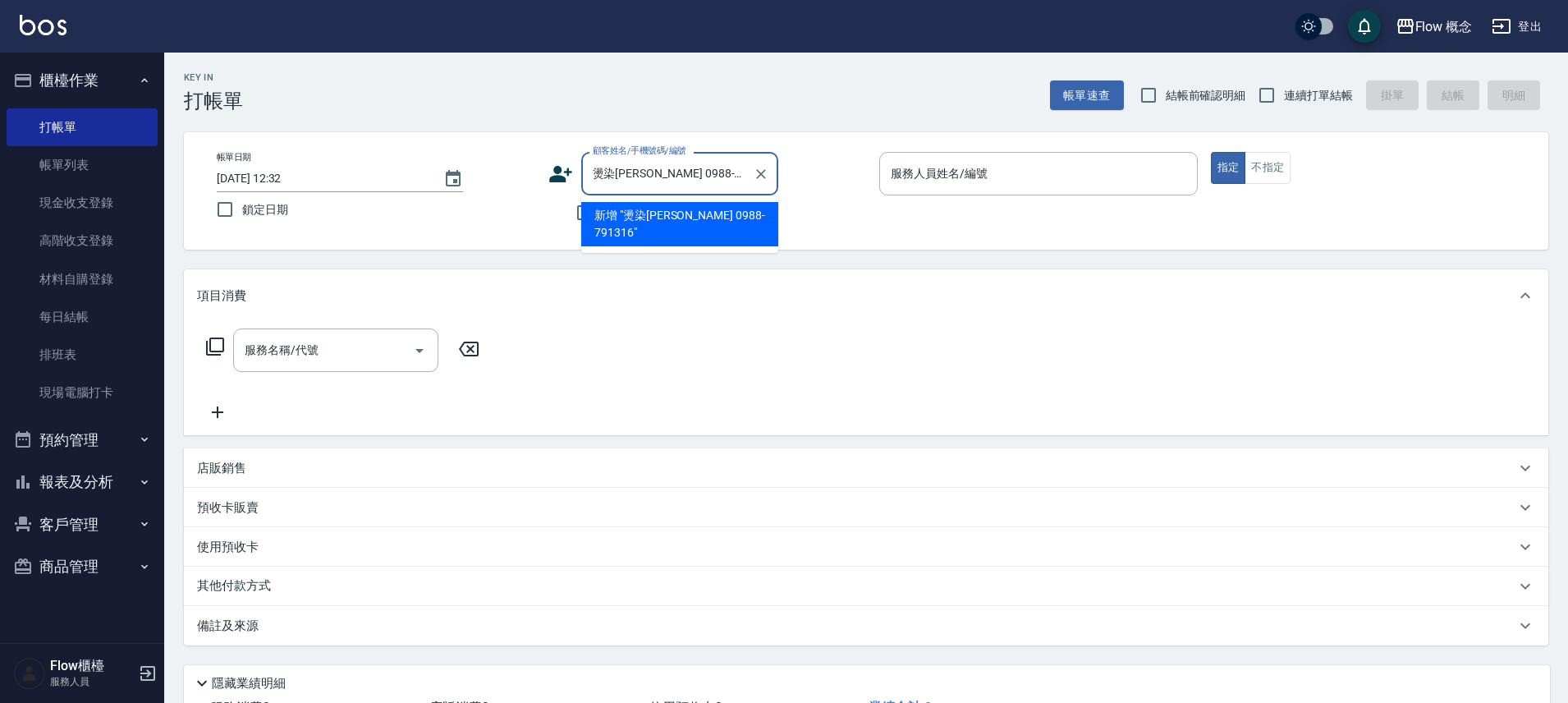
drag, startPoint x: 616, startPoint y: 176, endPoint x: 572, endPoint y: 174, distance: 44.0
click at [572, 174] on div "顧客姓名/手機號碼/編號 燙染[PERSON_NAME] 0988-791316 顧客姓名/手機號碼/編號" at bounding box center [707, 173] width 318 height 43
type input "燙染[PERSON_NAME] 0988-791316"
click at [572, 174] on icon at bounding box center [561, 174] width 25 height 25
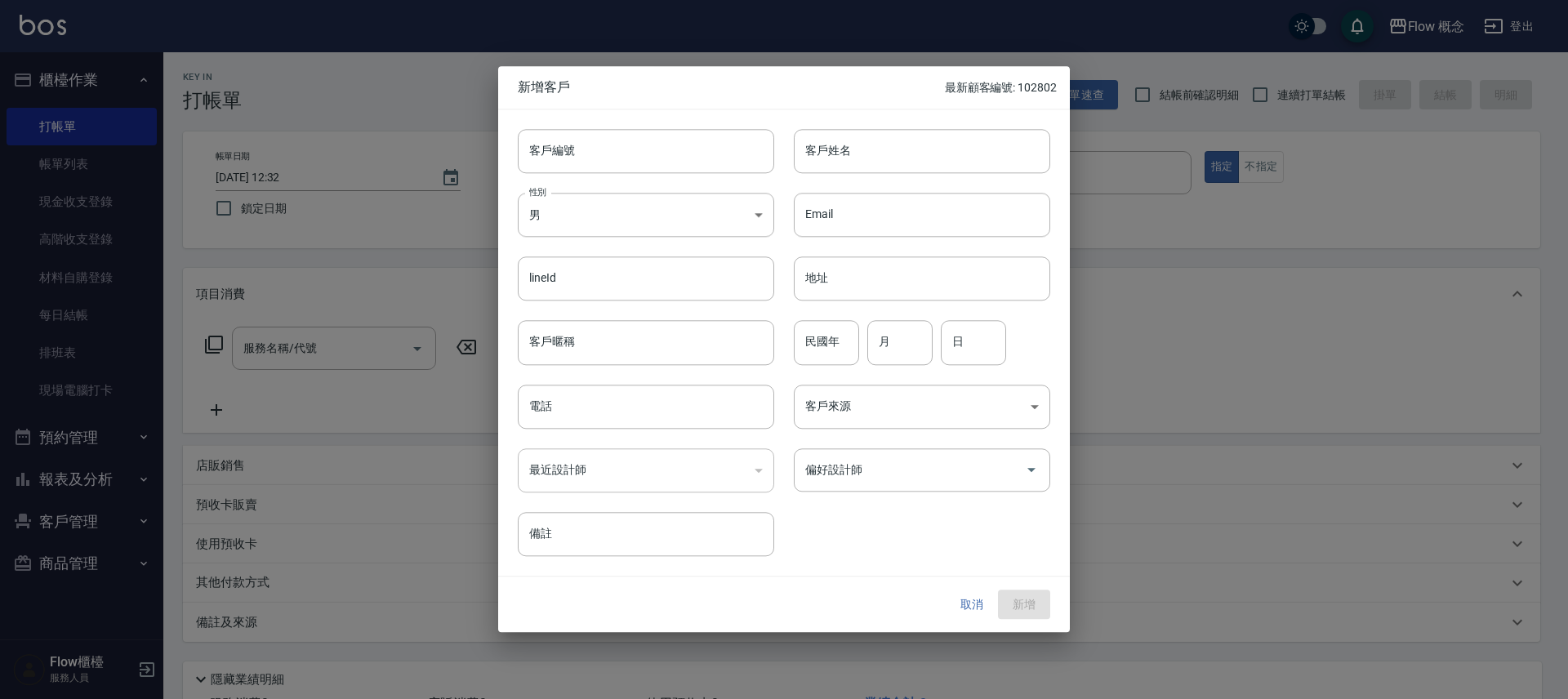
click at [964, 601] on button "取消" at bounding box center [972, 604] width 52 height 30
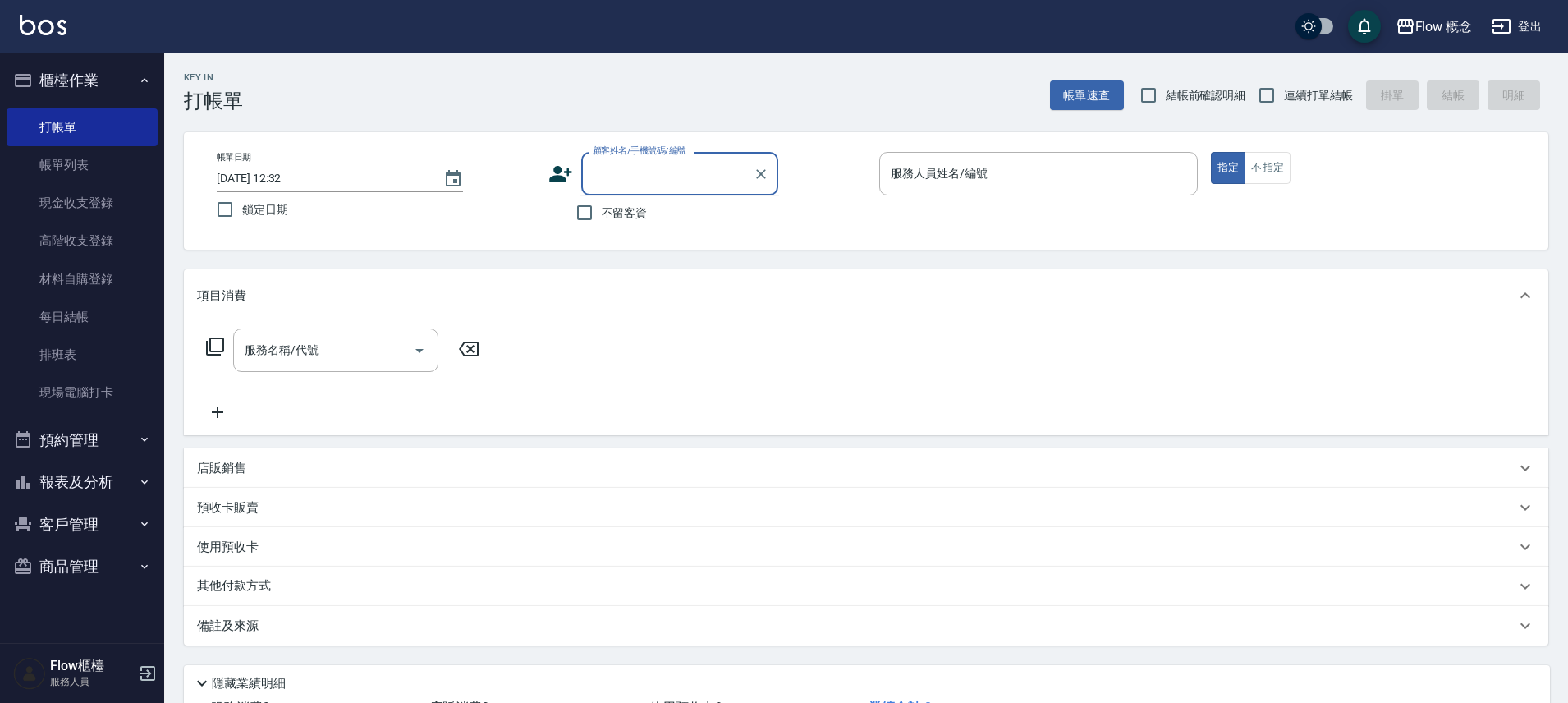
click at [631, 175] on input "顧客姓名/手機號碼/編號" at bounding box center [667, 173] width 158 height 29
paste input "燙染[PERSON_NAME] 0988-791316"
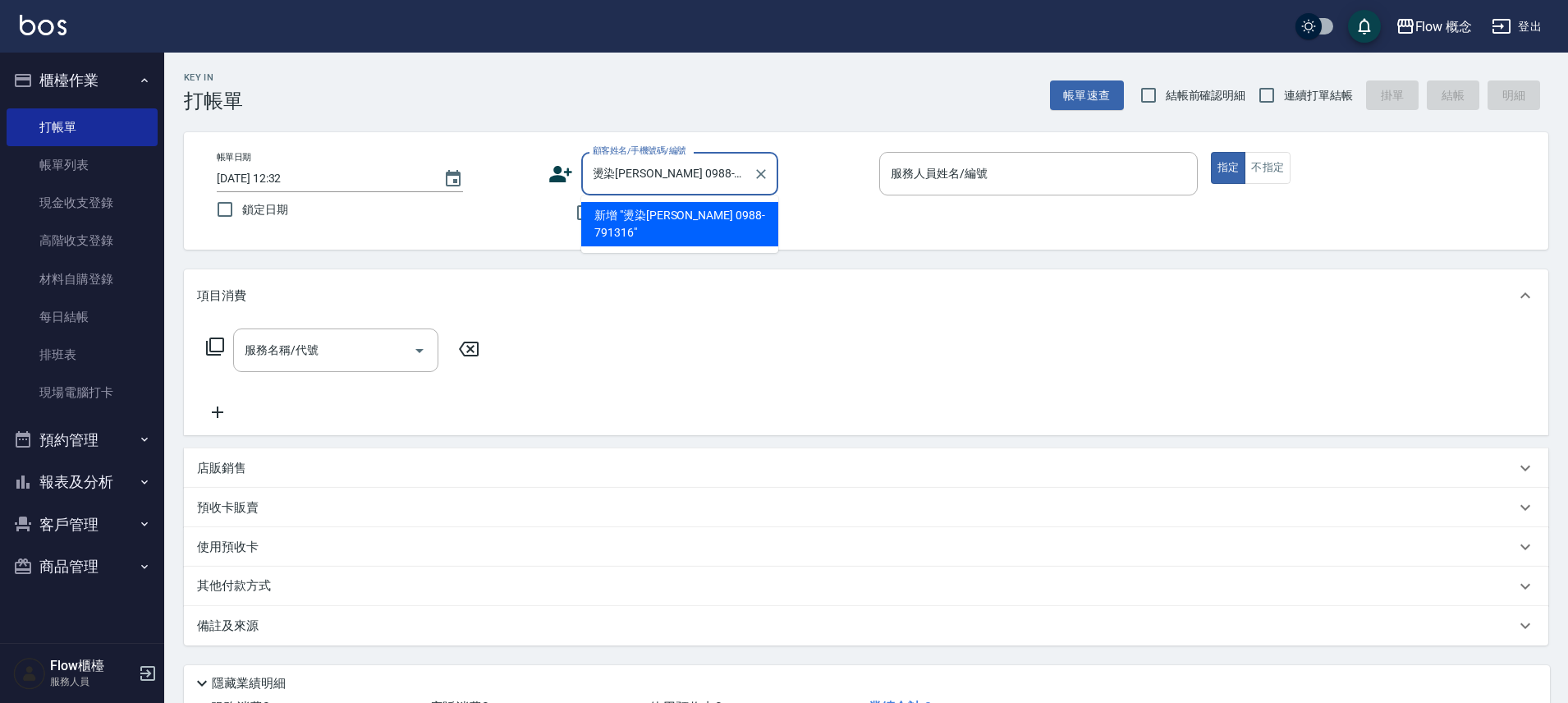
click at [614, 175] on input "燙染[PERSON_NAME] 0988-791316" at bounding box center [667, 173] width 158 height 29
type input "[PERSON_NAME]0988-791316"
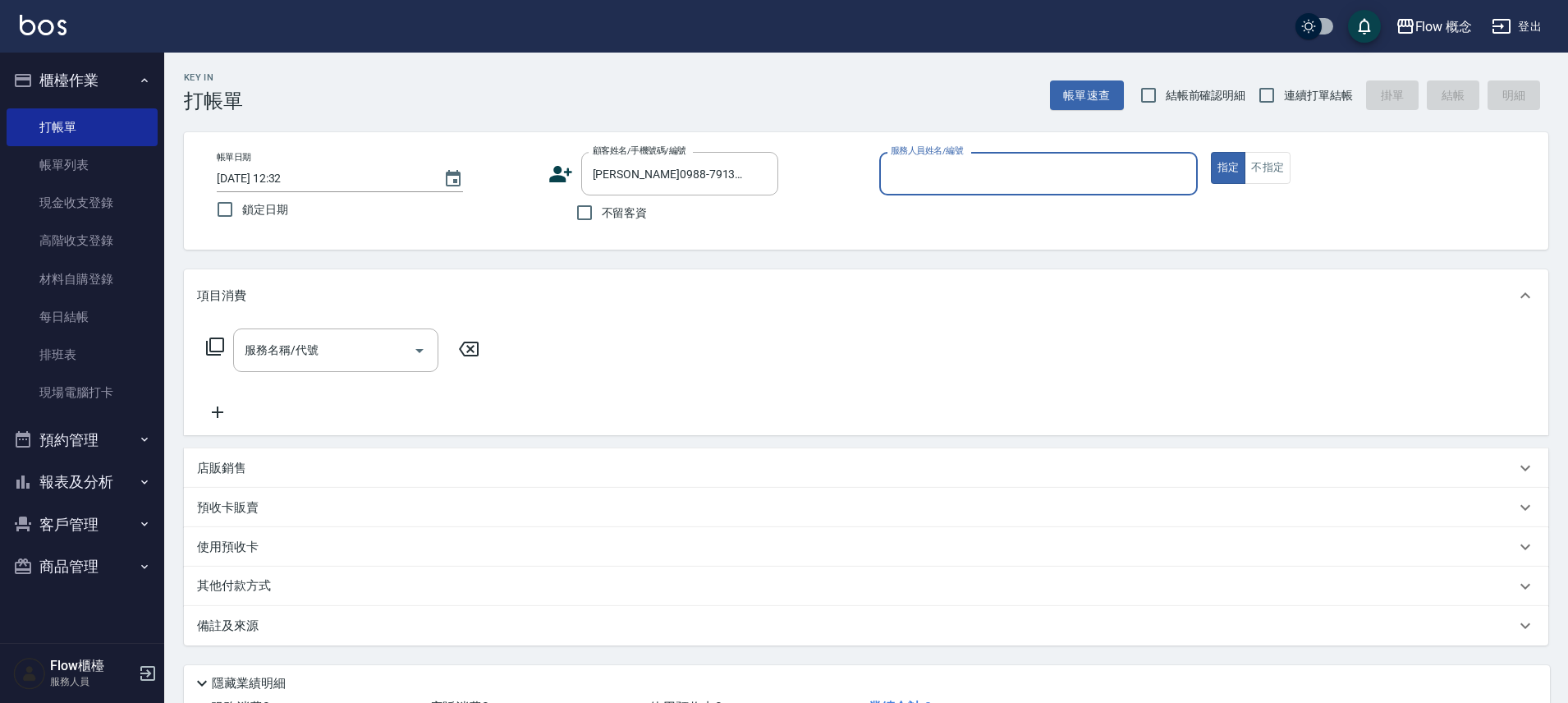
type input "５"
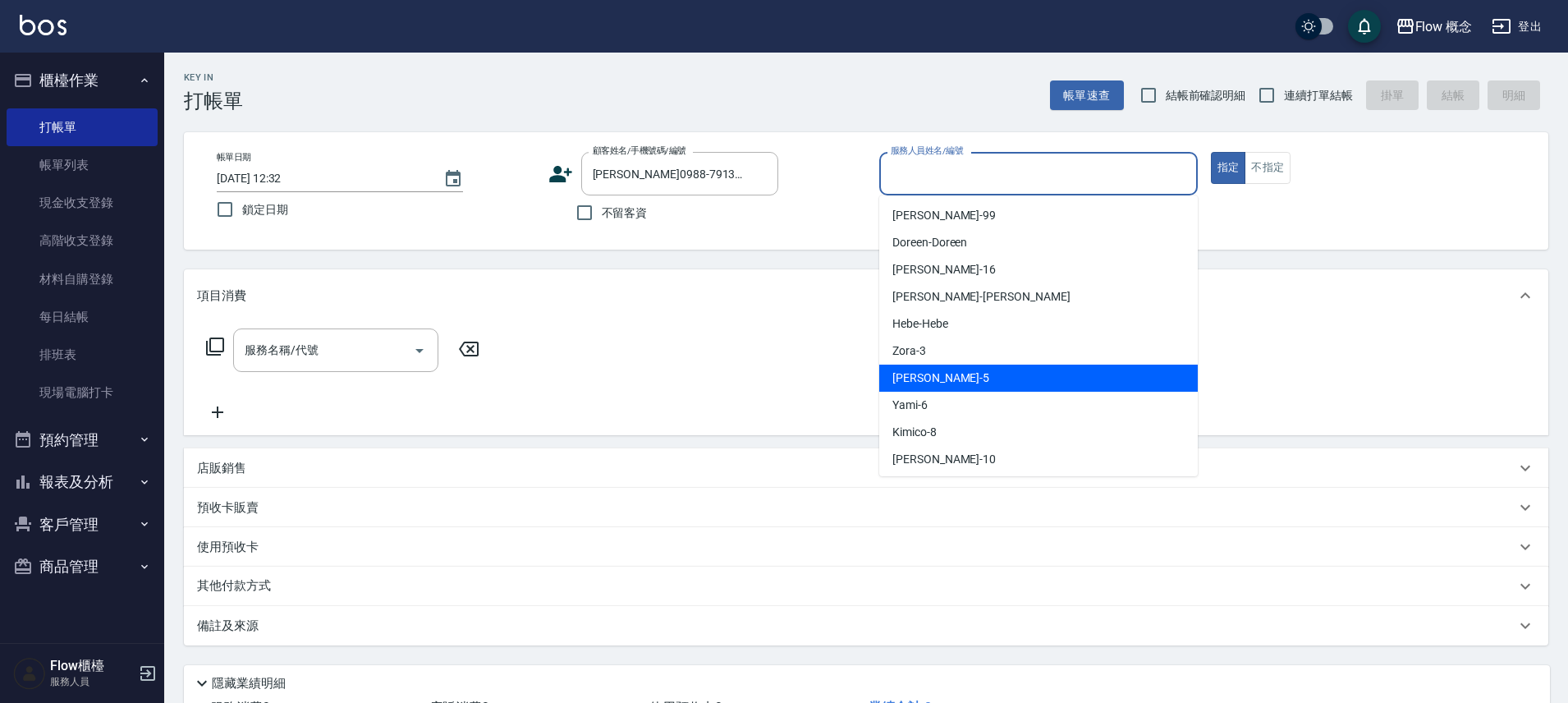
click at [935, 376] on div "Dora -5" at bounding box center [1038, 378] width 318 height 27
type input "Dora-5"
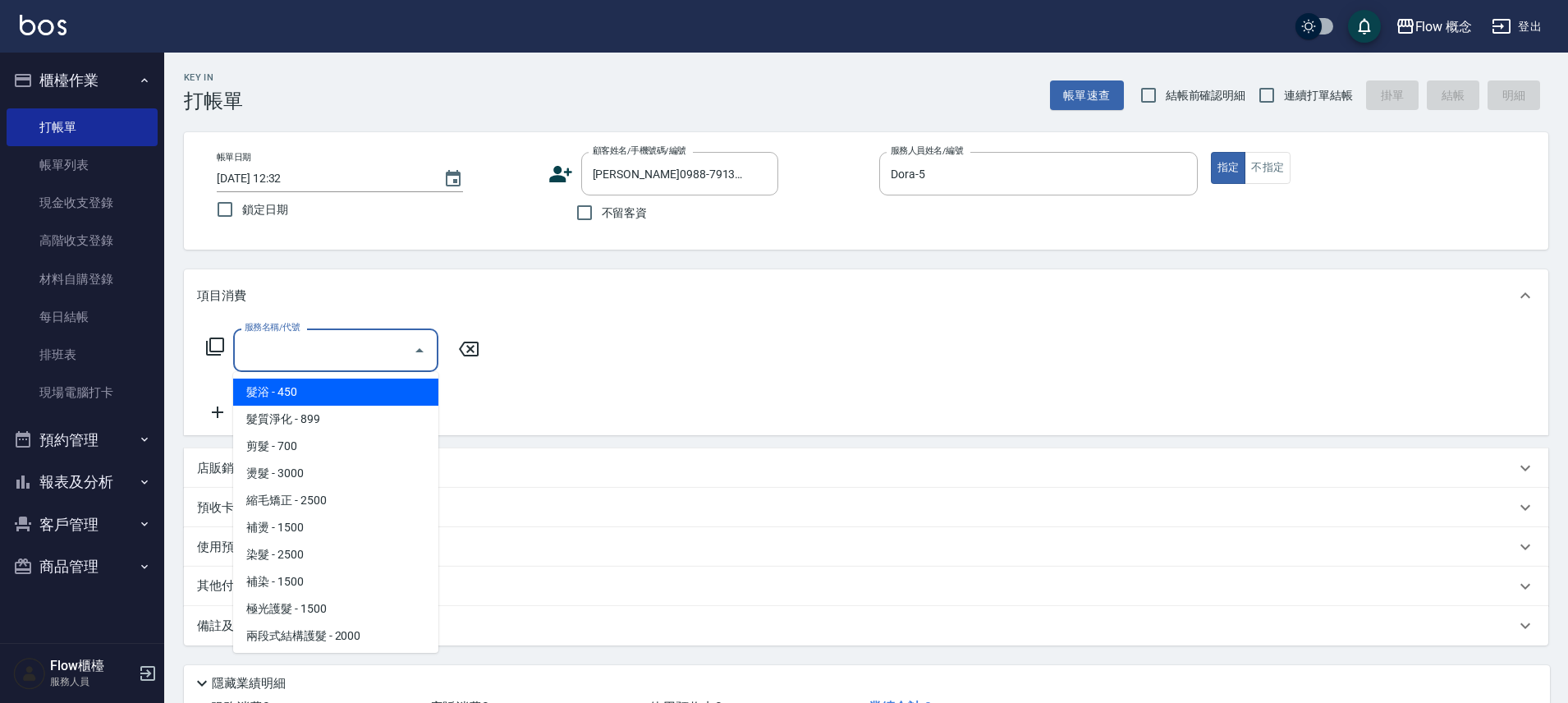
click at [265, 346] on input "服務名稱/代號" at bounding box center [323, 350] width 166 height 29
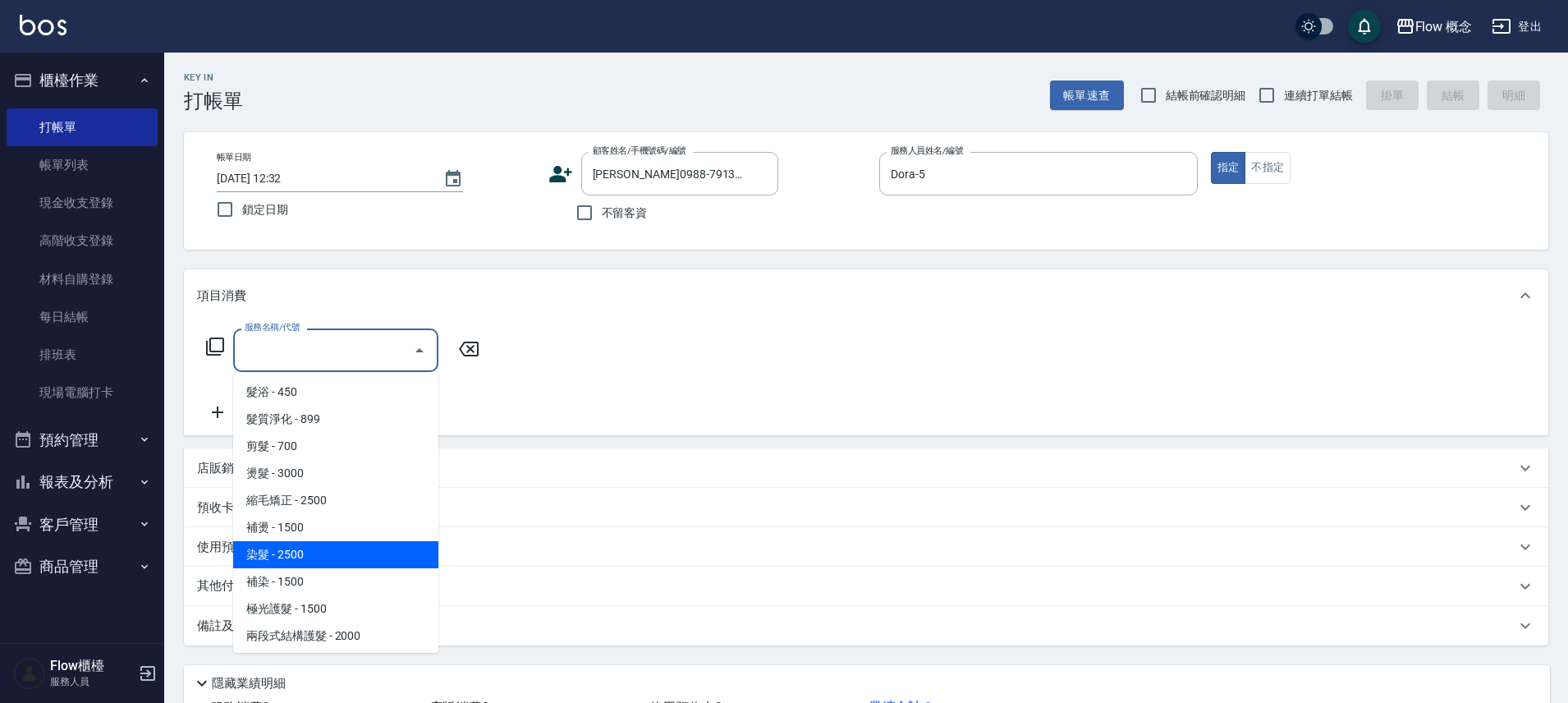
click at [281, 554] on span "染髮 - 2500" at bounding box center [336, 555] width 206 height 27
type input "染髮(401)"
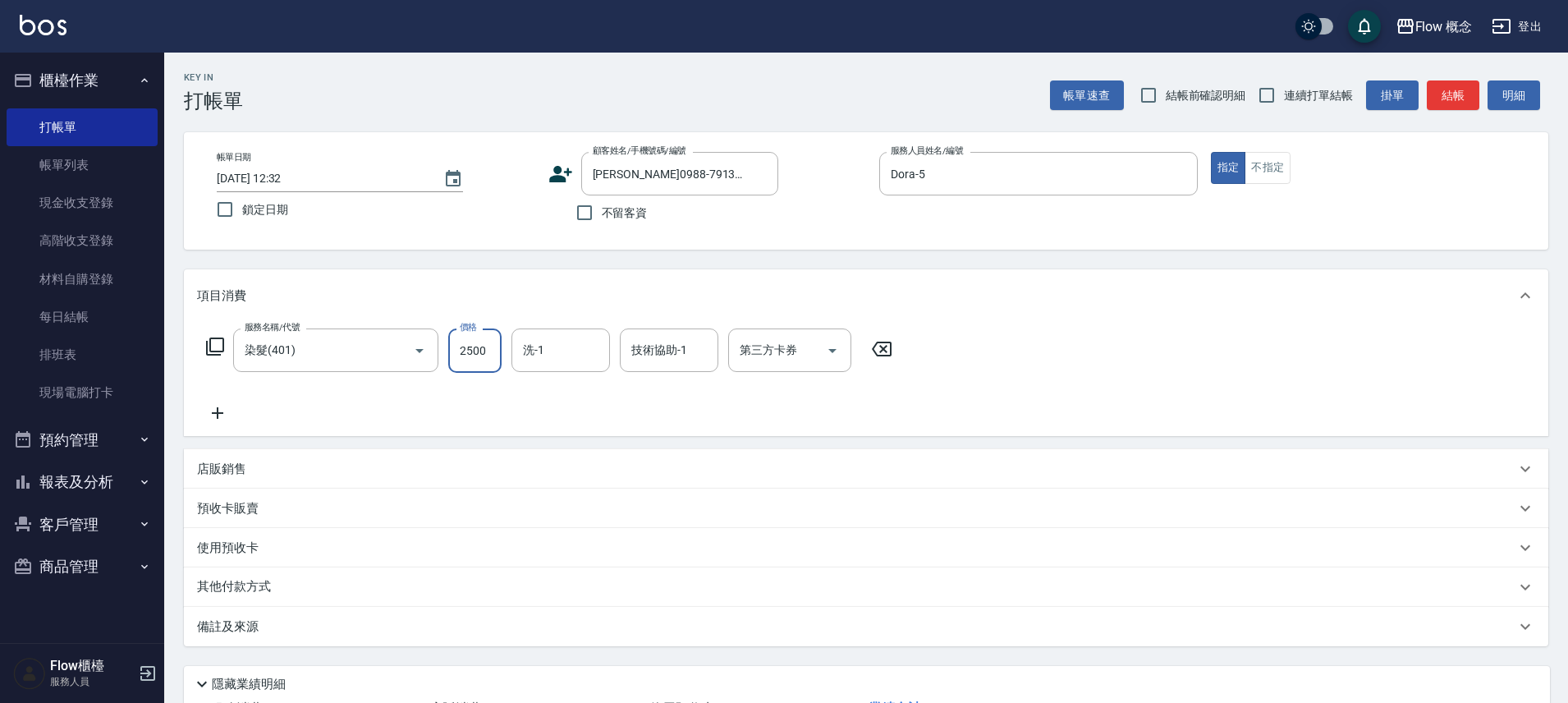
click at [472, 368] on input "2500" at bounding box center [475, 350] width 53 height 44
type input "1000"
type input "[PERSON_NAME]-16"
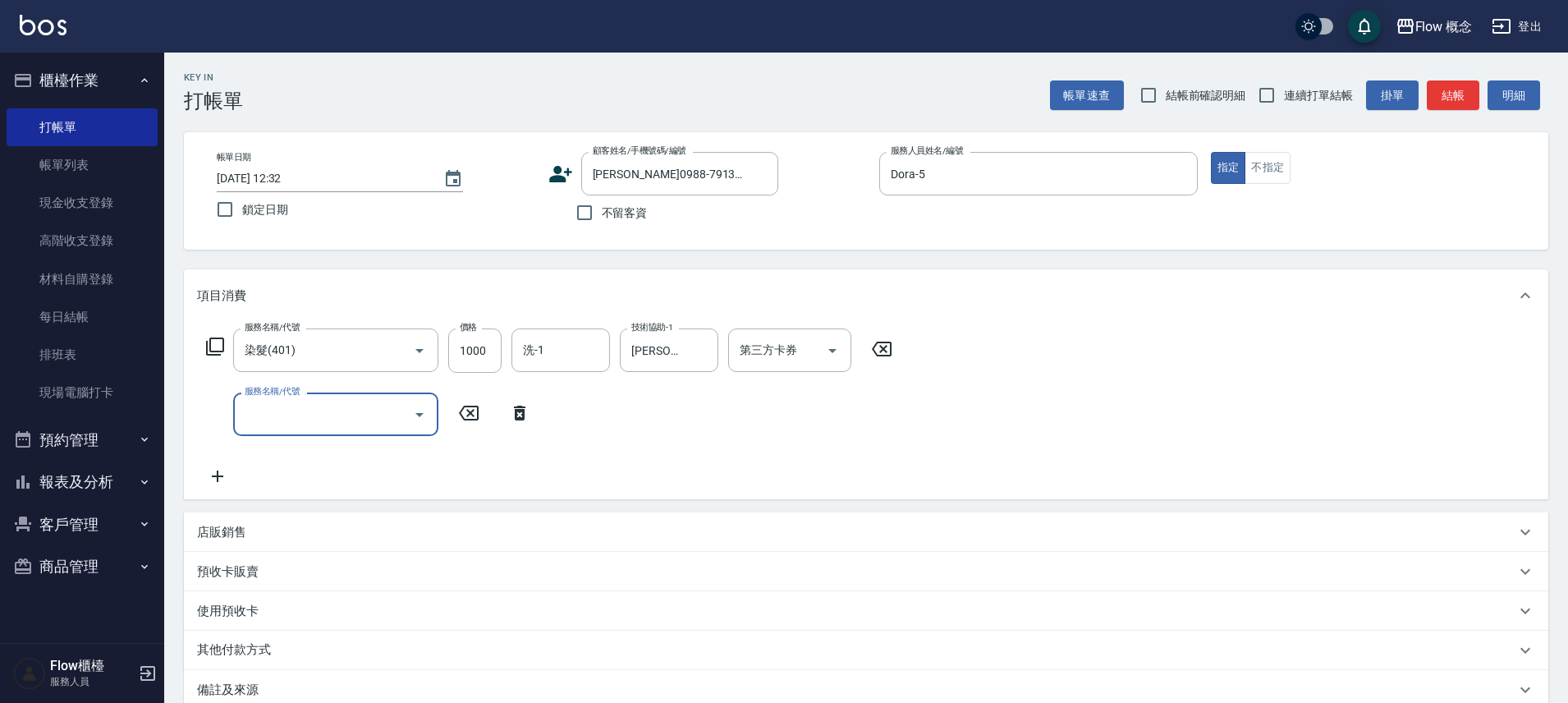
click at [276, 398] on div "服務名稱/代號" at bounding box center [336, 414] width 206 height 43
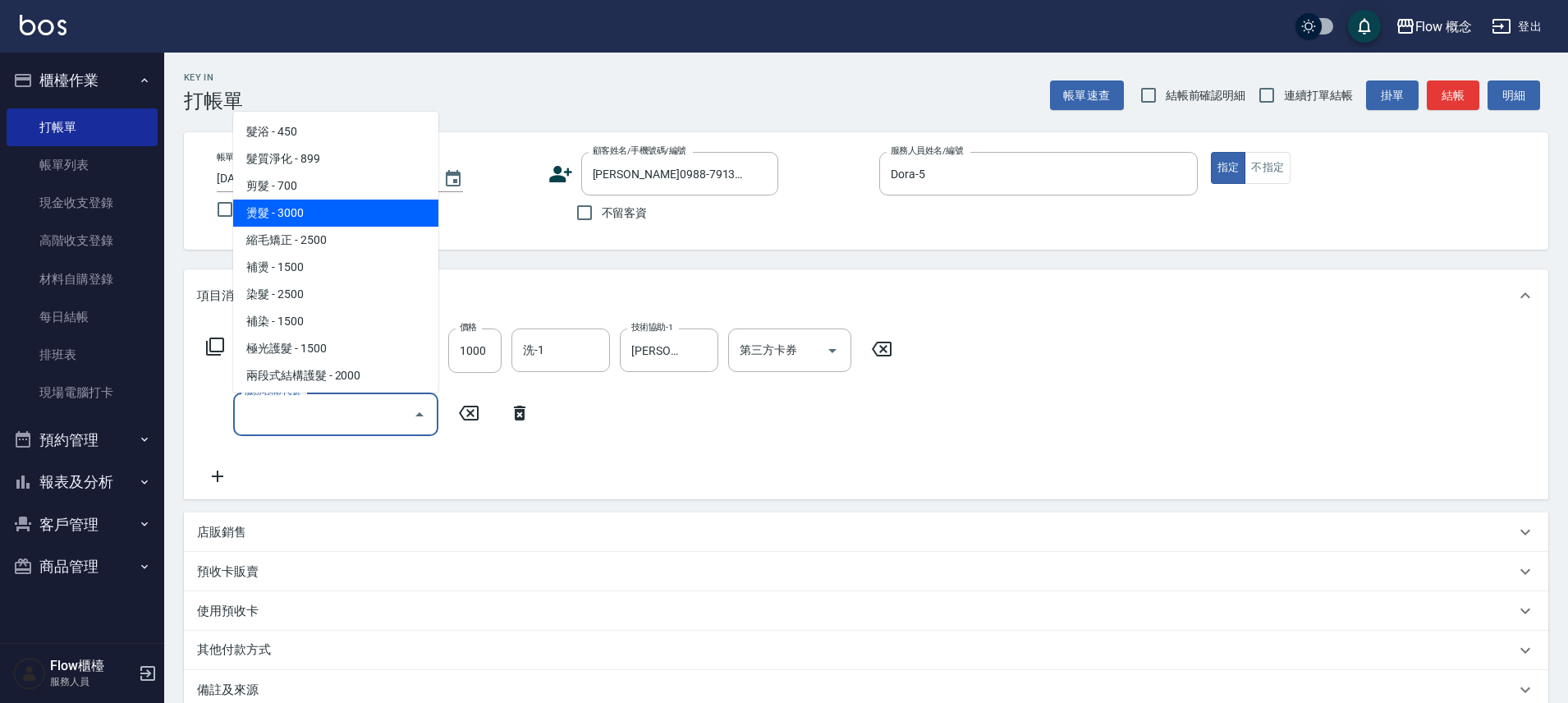
click at [284, 200] on span "燙髮 - 3000" at bounding box center [336, 213] width 206 height 27
type input "燙髮(301)"
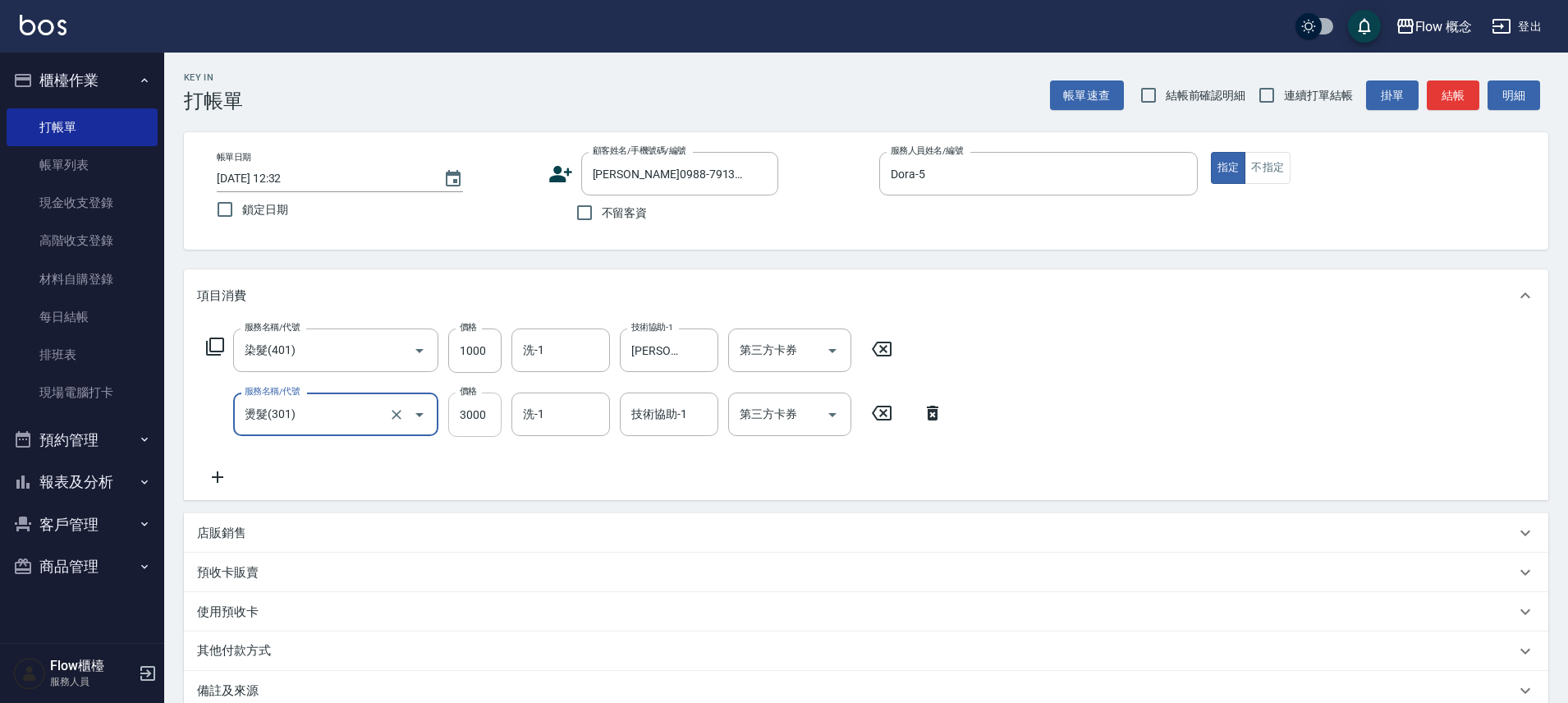
click at [487, 403] on input "3000" at bounding box center [475, 414] width 53 height 44
click at [624, 416] on div "技術協助-1" at bounding box center [669, 414] width 99 height 43
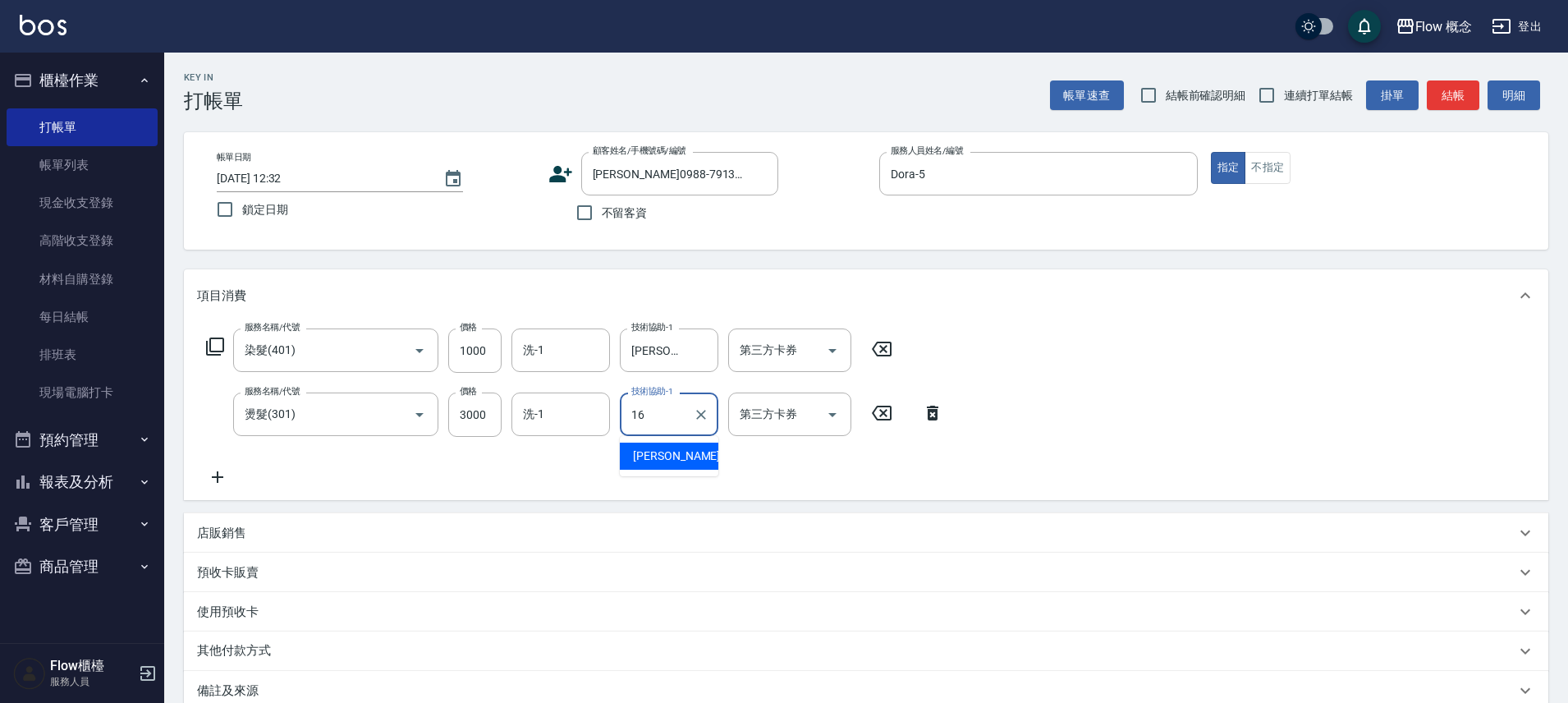
type input "[PERSON_NAME]-16"
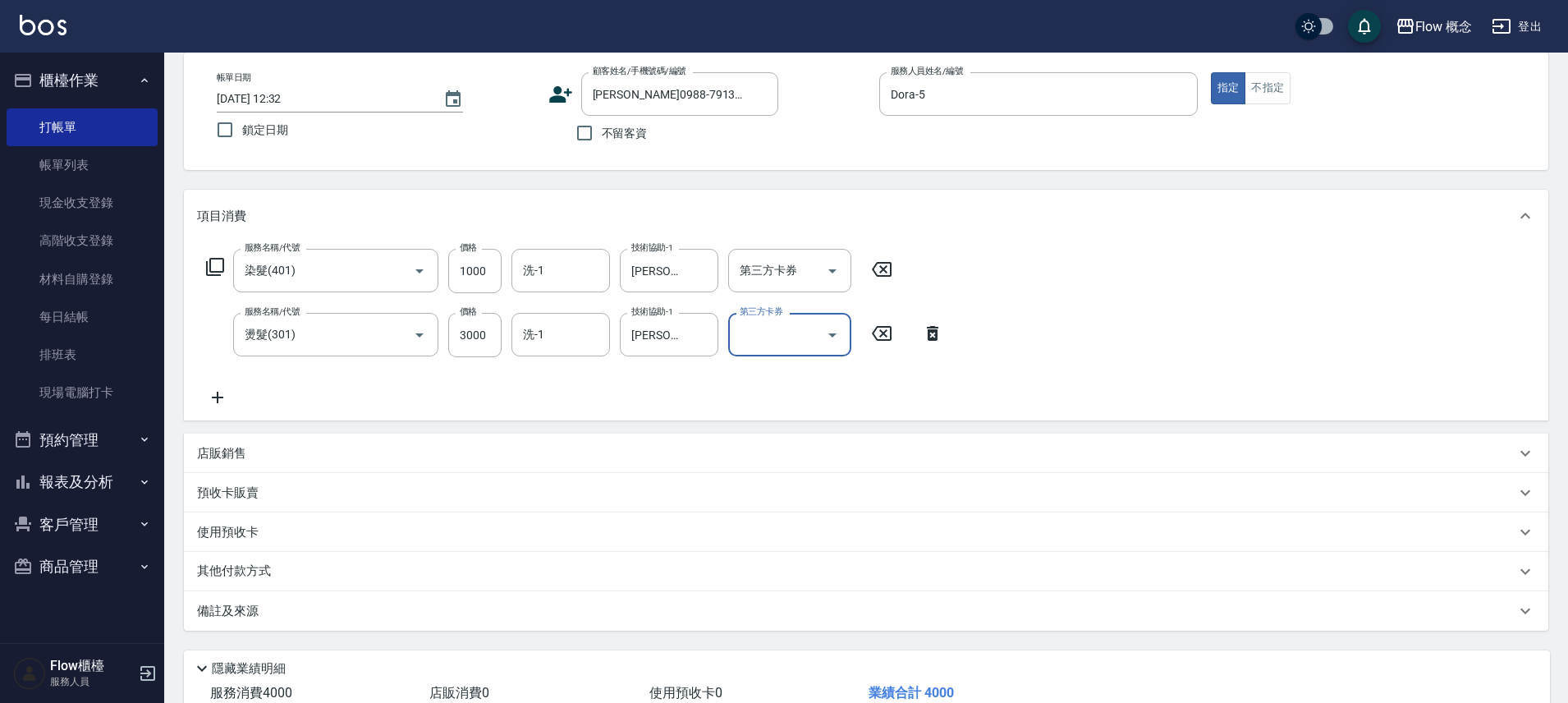
scroll to position [193, 0]
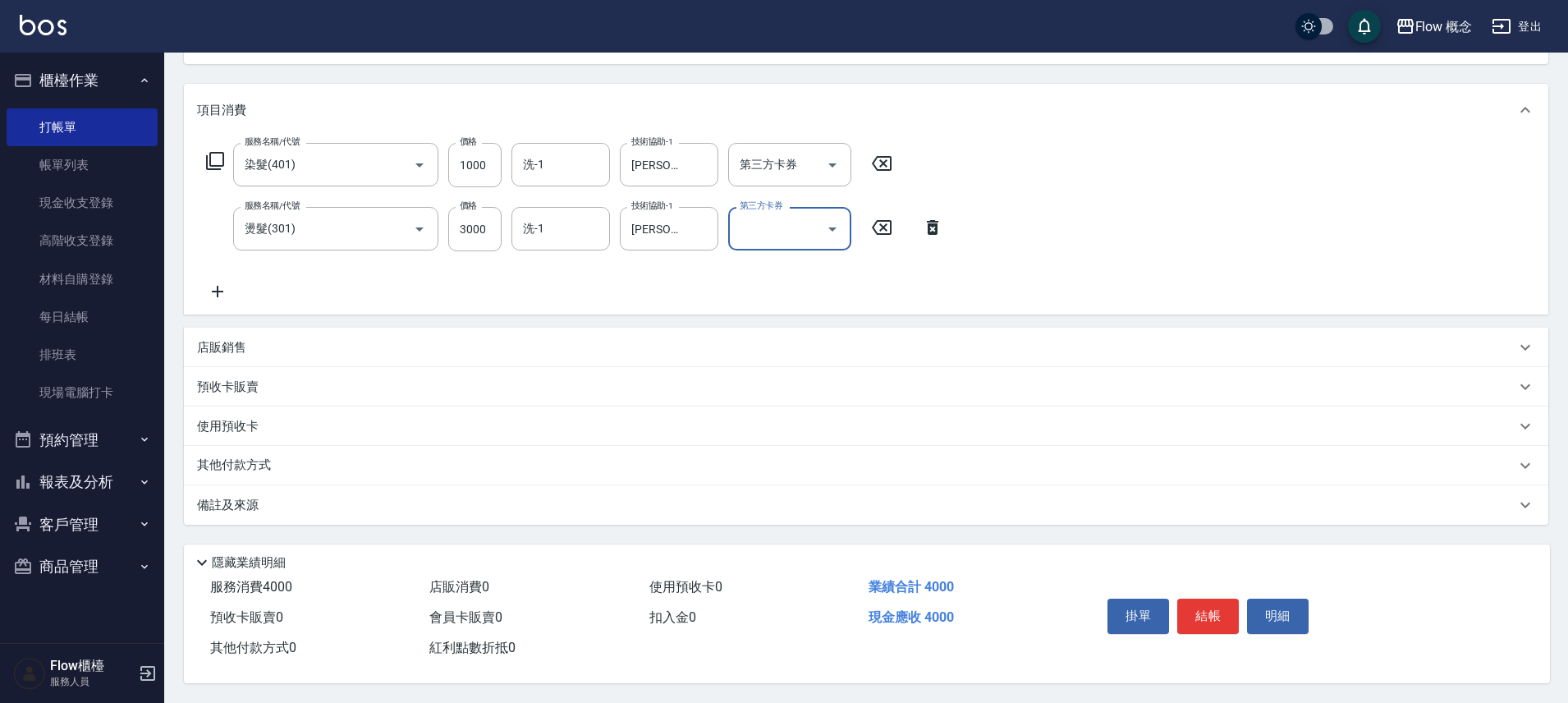
click at [417, 508] on div "備註及來源" at bounding box center [867, 505] width 1365 height 40
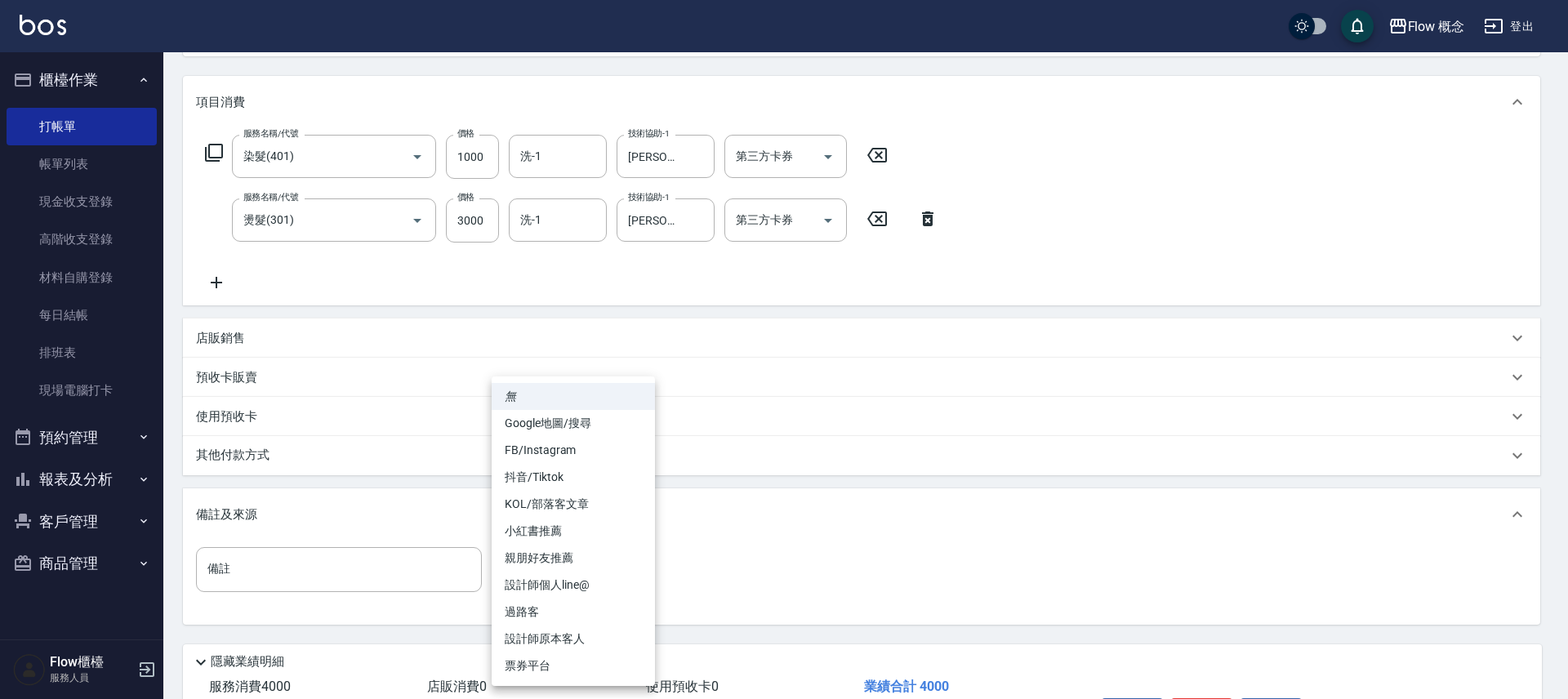
click at [526, 572] on body "Flow 概念 登出 櫃檯作業 打帳單 帳單列表 現金收支登錄 高階收支登錄 材料自購登錄 每日結帳 排班表 現場電腦打卡 預約管理 預約管理 單日預約紀錄 …" at bounding box center [784, 304] width 1568 height 993
click at [672, 291] on div at bounding box center [784, 350] width 1568 height 699
click at [589, 560] on body "Flow 概念 登出 櫃檯作業 打帳單 帳單列表 現金收支登錄 高階收支登錄 材料自購登錄 每日結帳 排班表 現場電腦打卡 預約管理 預約管理 單日預約紀錄 …" at bounding box center [784, 304] width 1568 height 993
click at [559, 453] on li "FB/Instagram" at bounding box center [573, 450] width 163 height 27
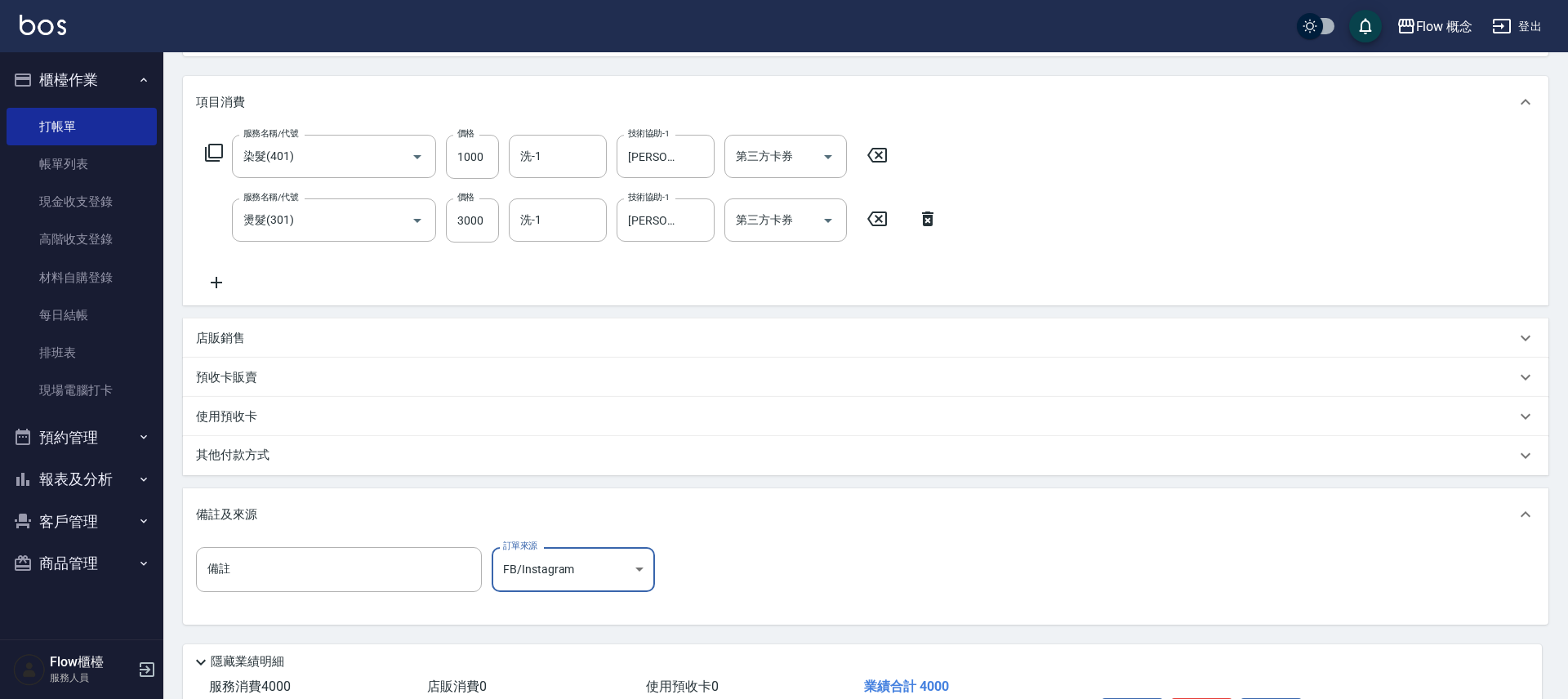
click at [586, 574] on body "Flow 概念 登出 櫃檯作業 打帳單 帳單列表 現金收支登錄 高階收支登錄 材料自購登錄 每日結帳 排班表 現場電腦打卡 預約管理 預約管理 單日預約紀錄 …" at bounding box center [784, 304] width 1568 height 993
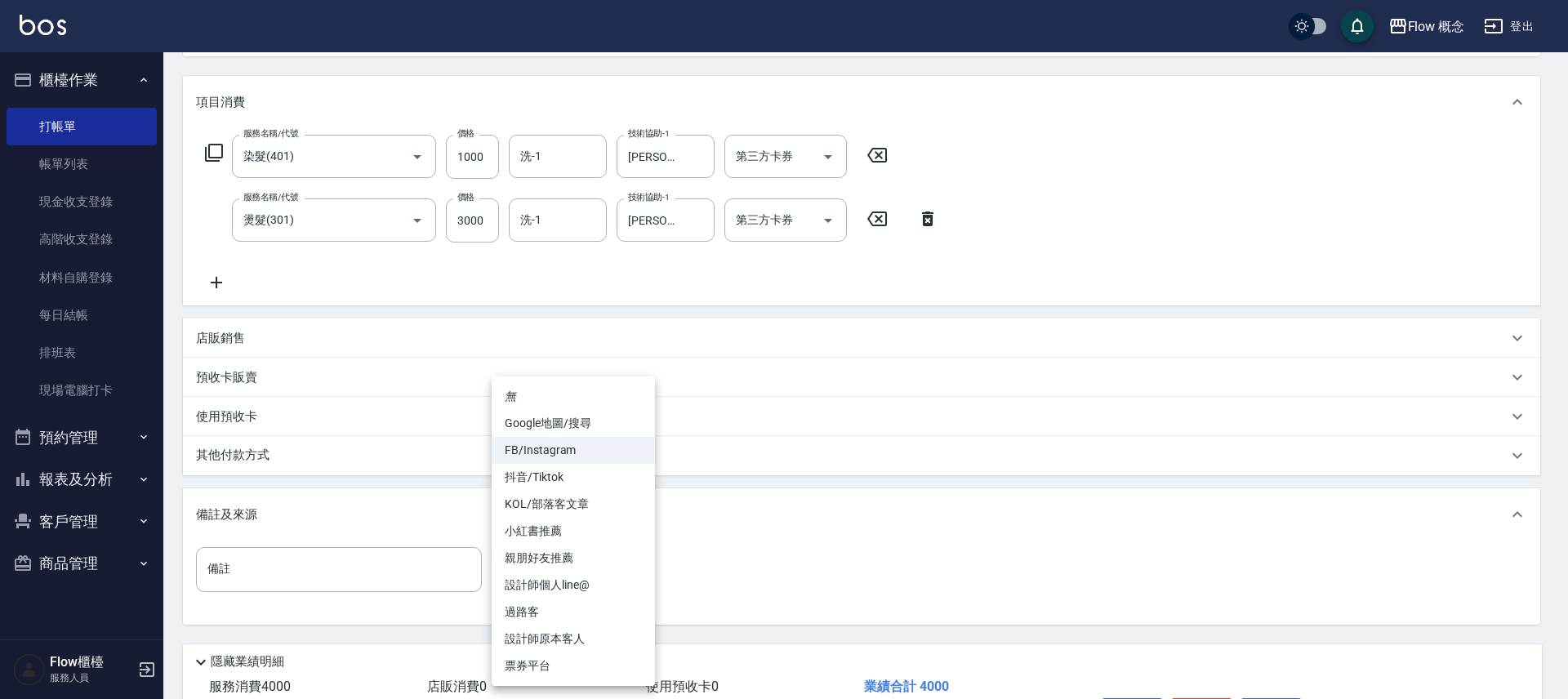
click at [577, 580] on li "設計師個人line@" at bounding box center [573, 584] width 163 height 27
type input "設計師個人line@"
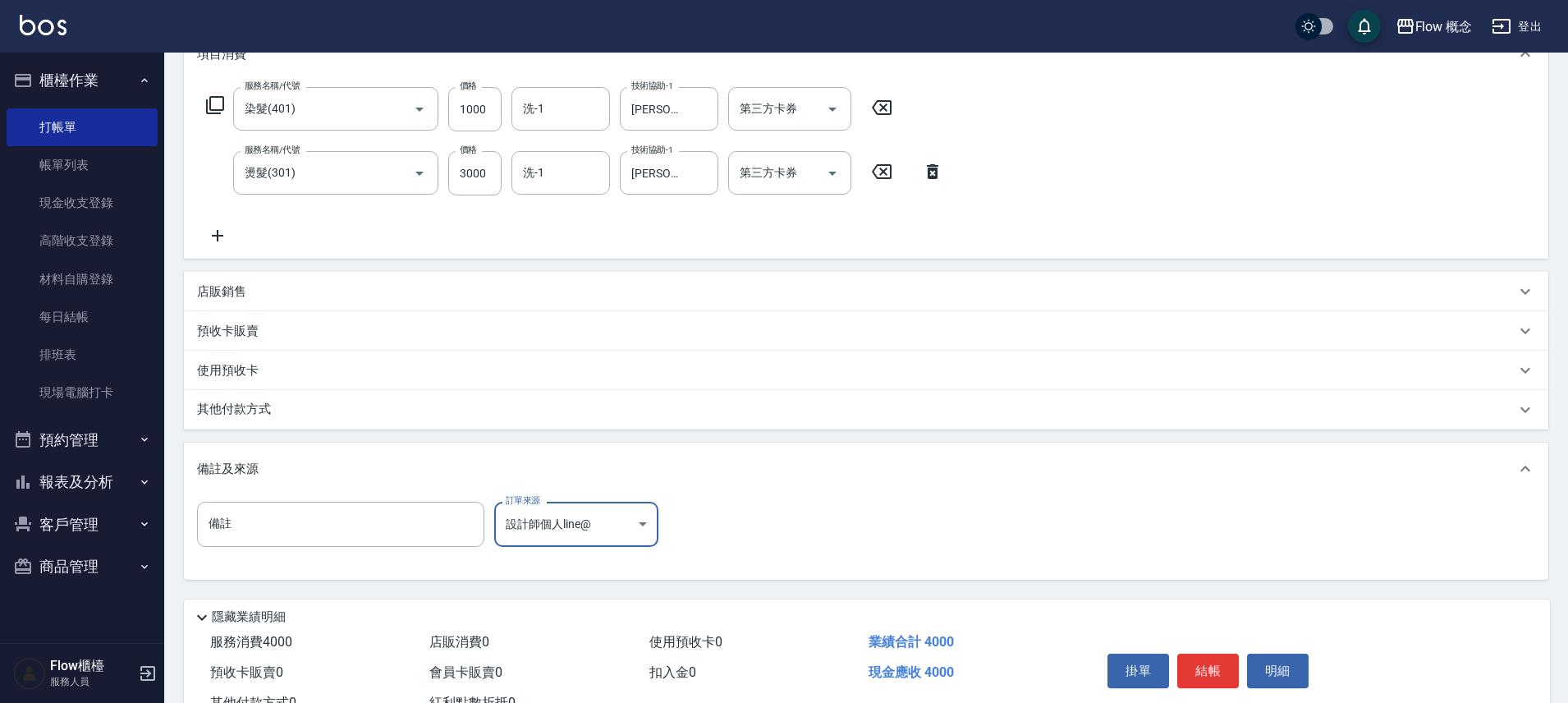
scroll to position [303, 0]
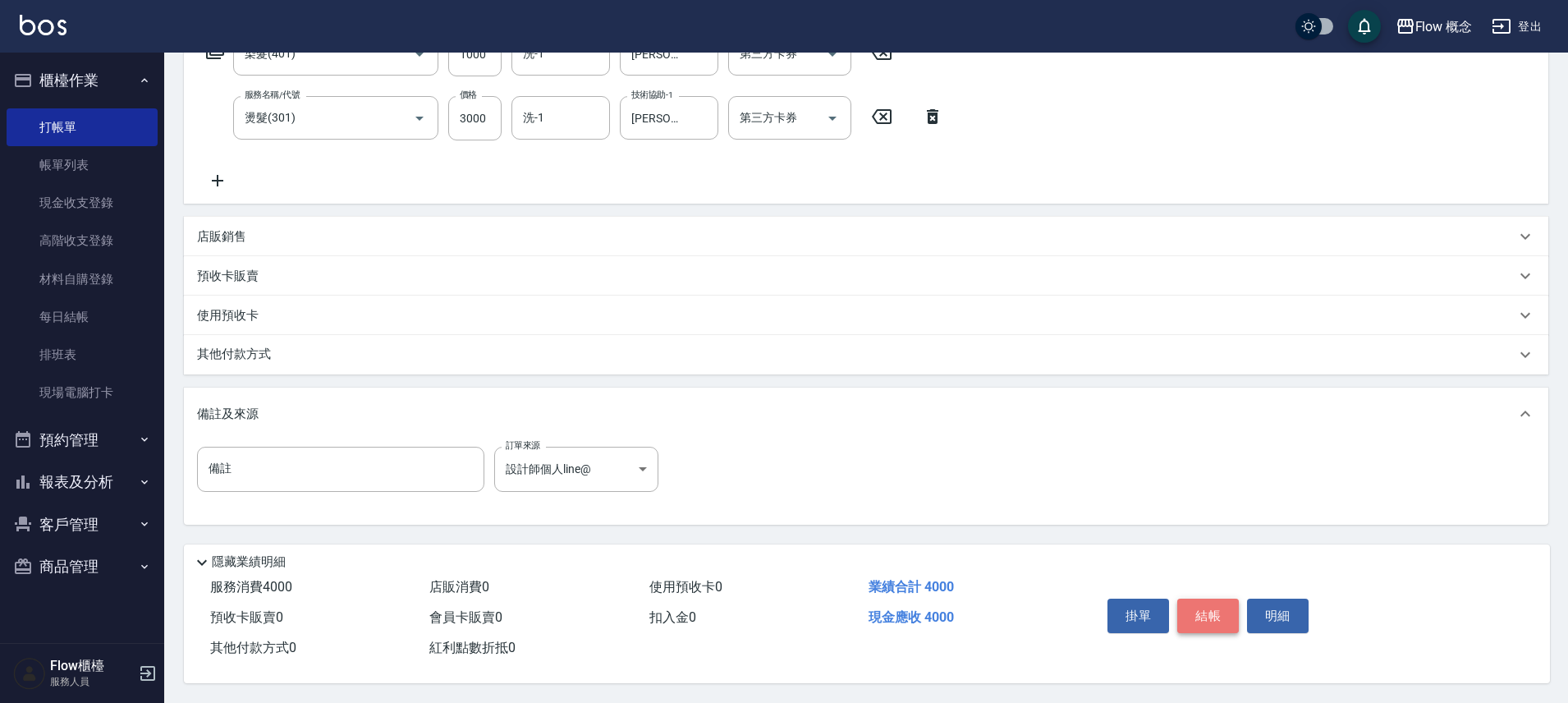
click at [1193, 613] on button "結帳" at bounding box center [1208, 616] width 61 height 35
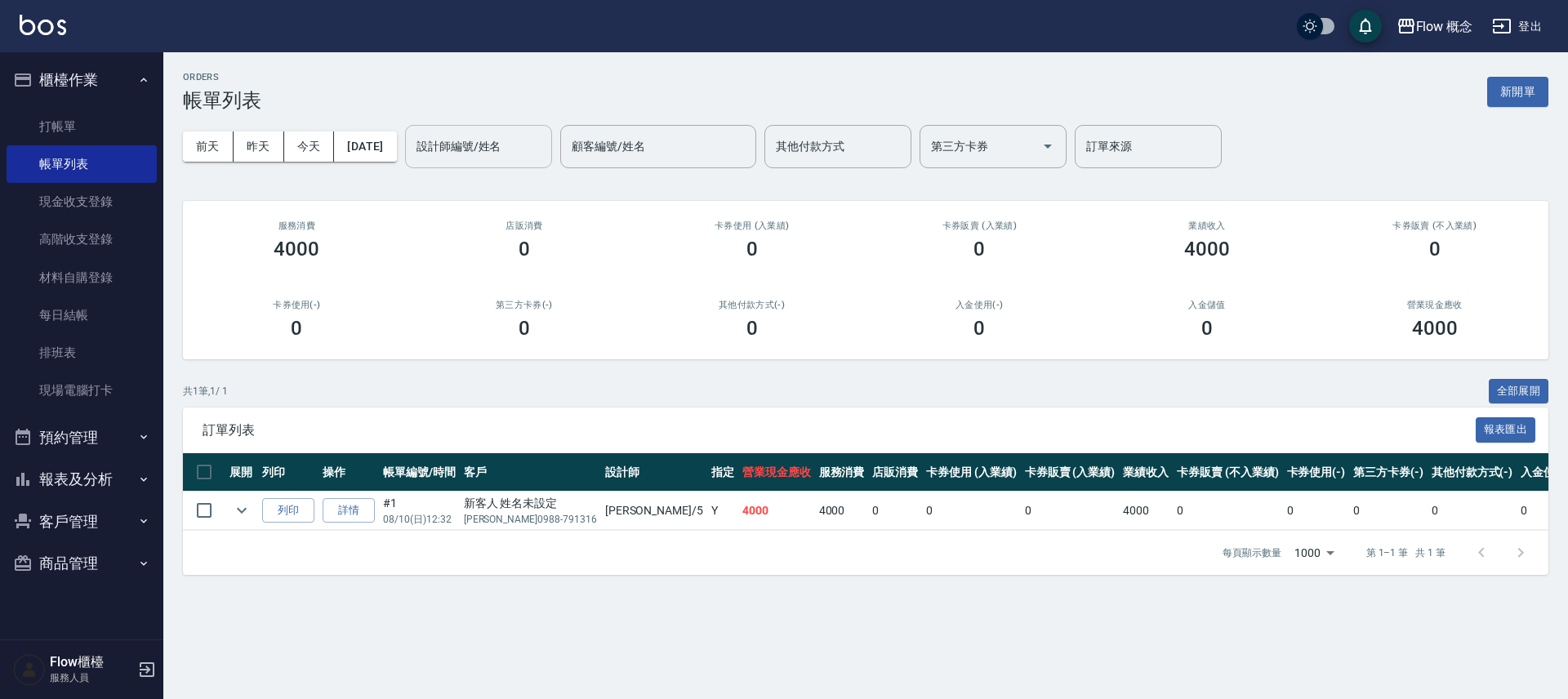
click at [503, 141] on input "設計師編號/姓名" at bounding box center [478, 146] width 132 height 29
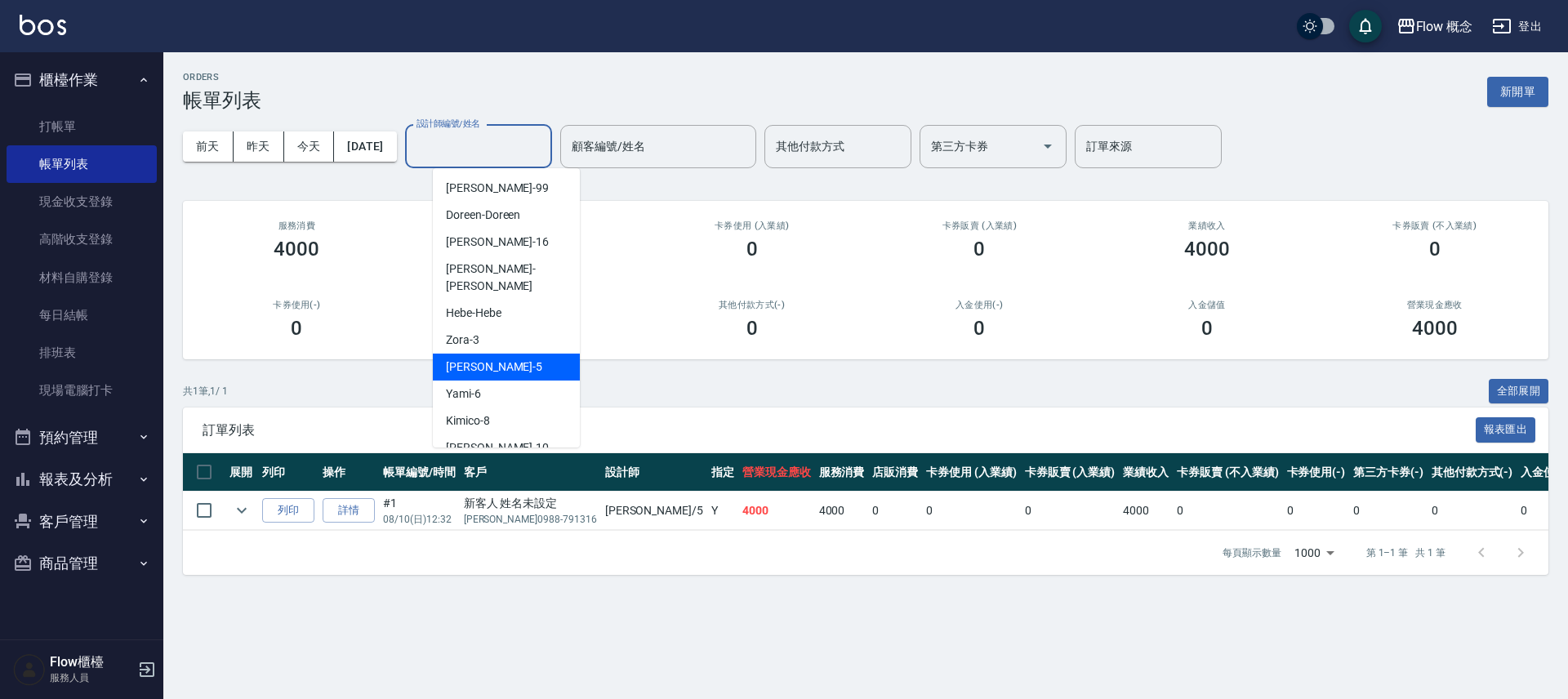
click at [488, 354] on div "Dora -5" at bounding box center [506, 367] width 147 height 27
type input "Dora-5"
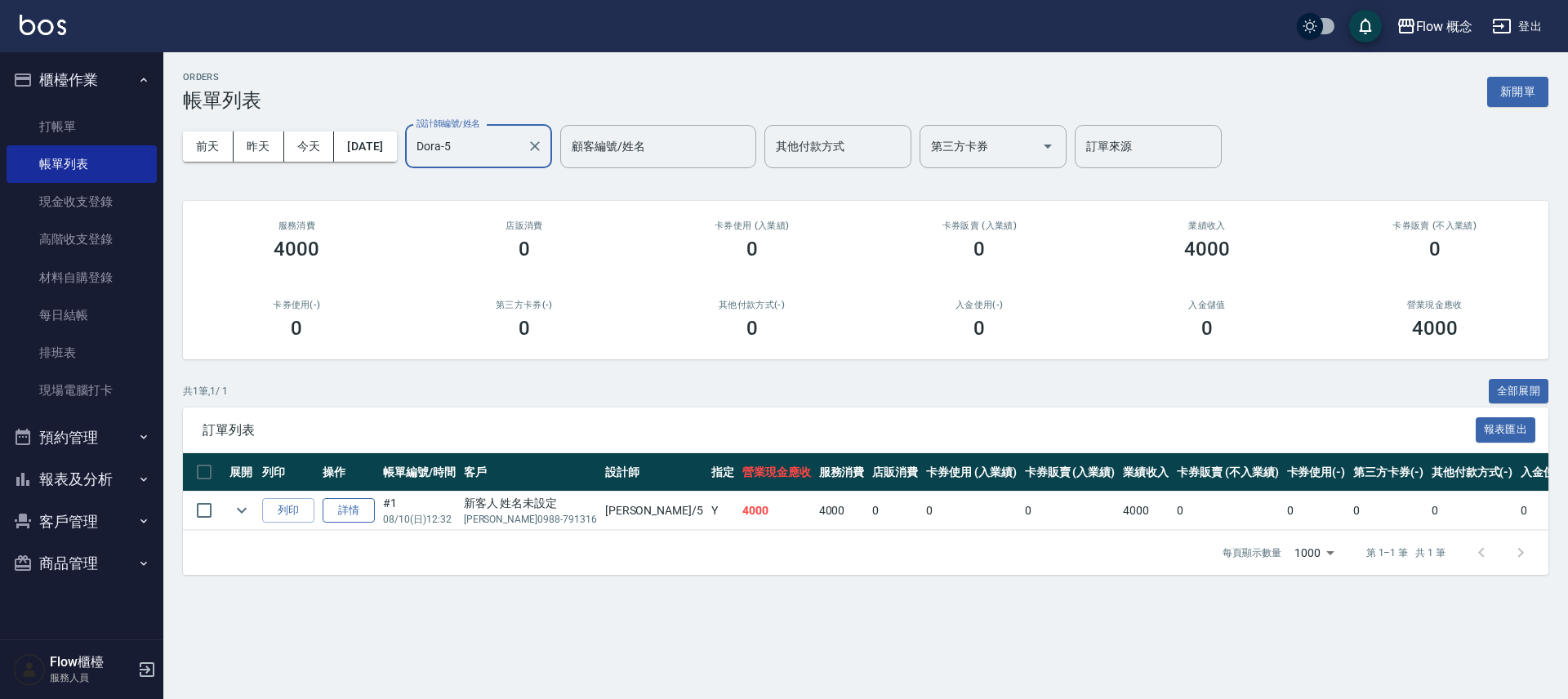
click at [336, 514] on link "詳情" at bounding box center [348, 510] width 52 height 26
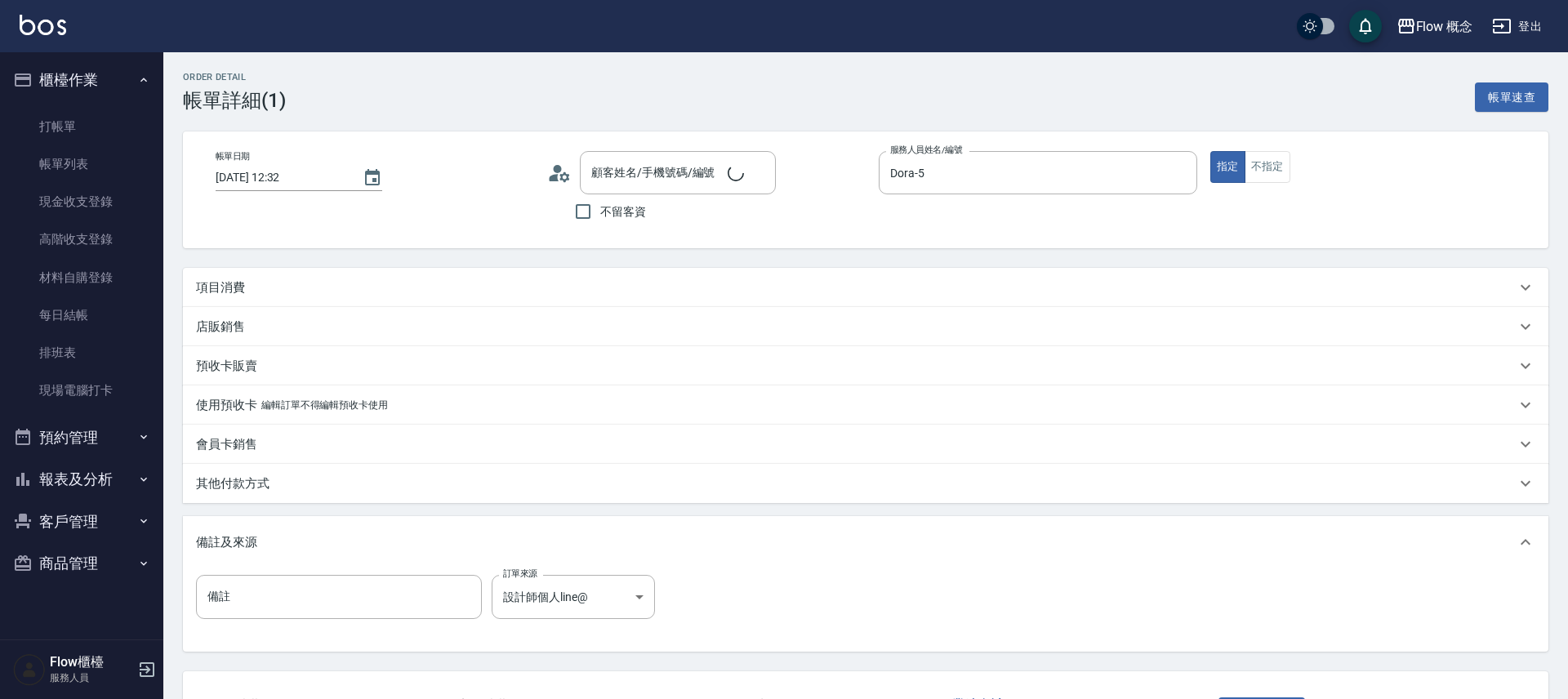
type input "[DATE] 12:32"
type input "Dora-5"
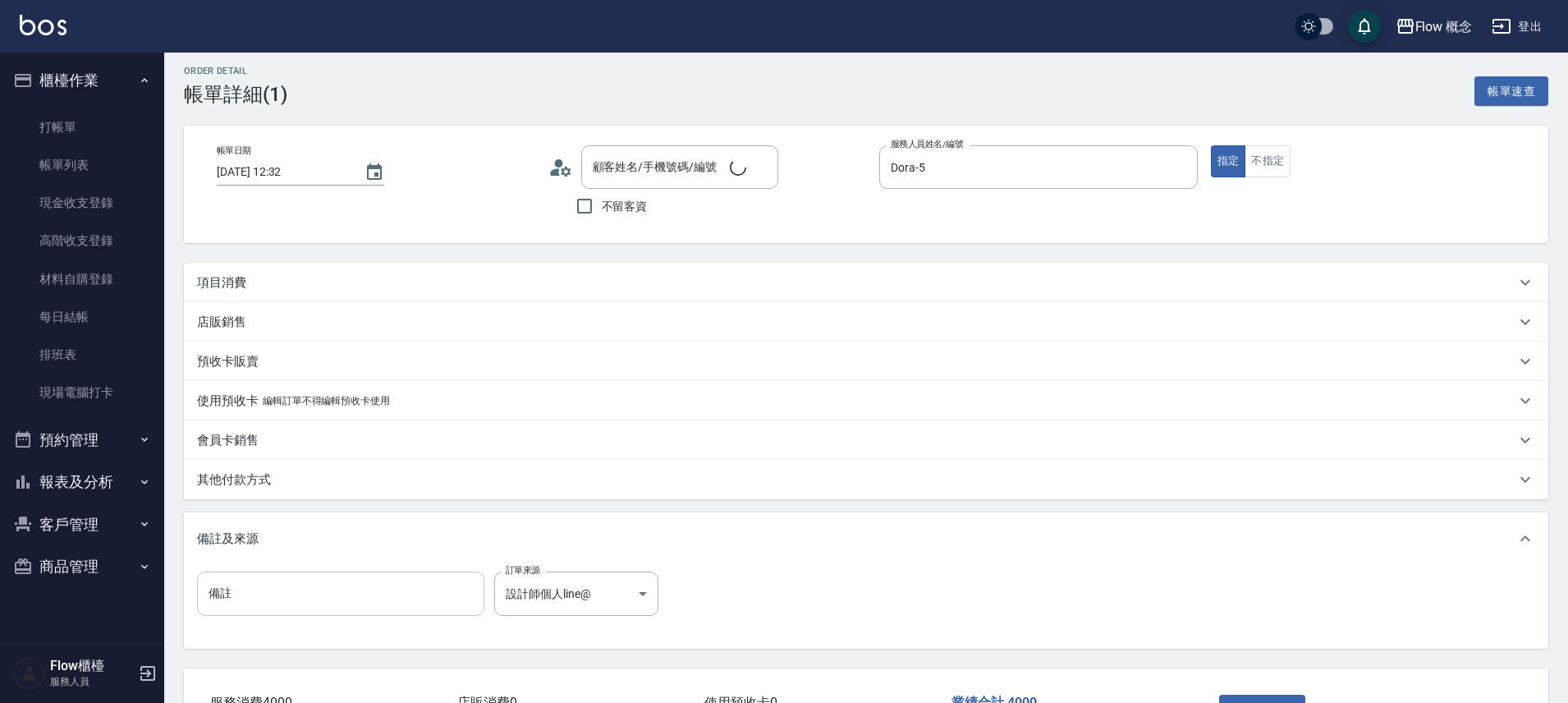
type input "新客人 姓名未設定/[PERSON_NAME]0988-791316/null"
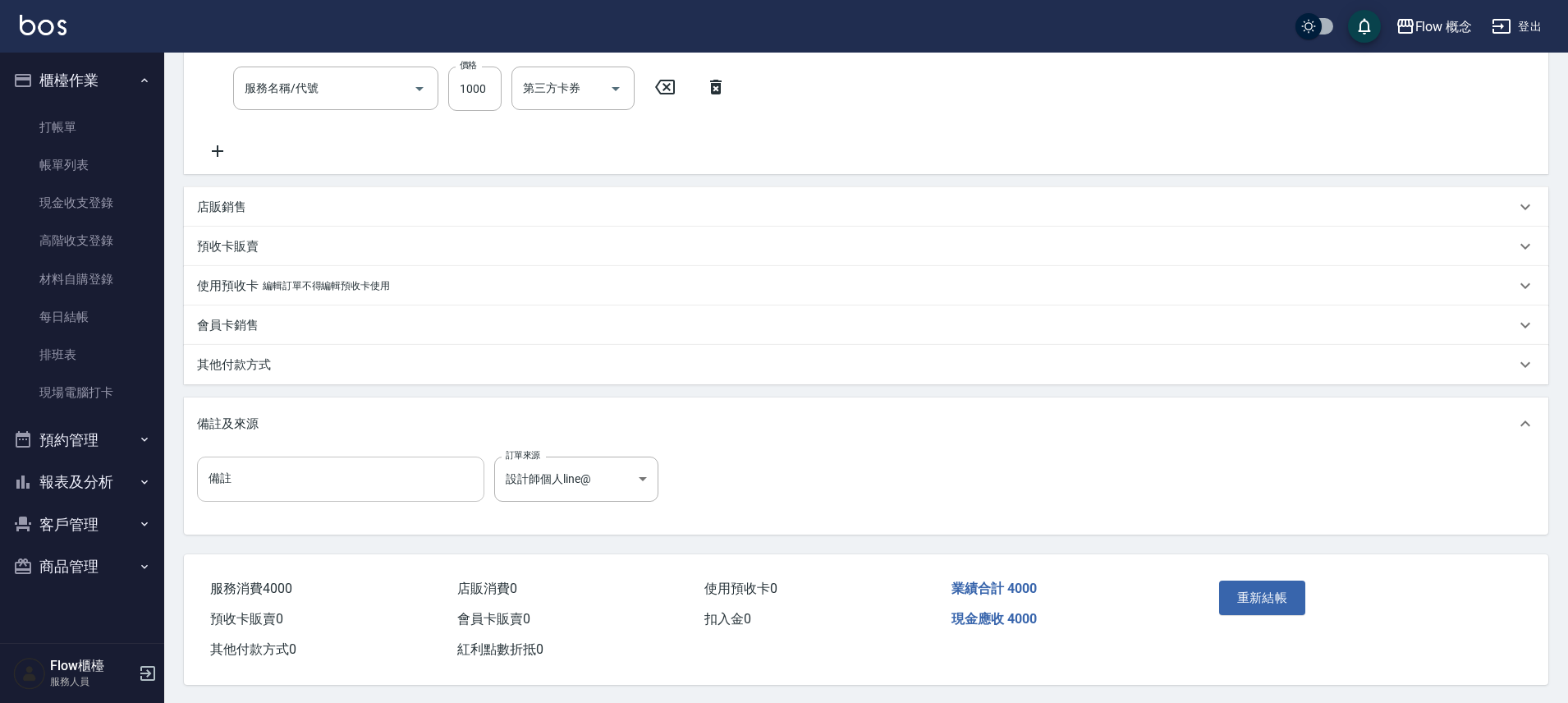
type input "燙髮(301)"
type input "染髮(401)"
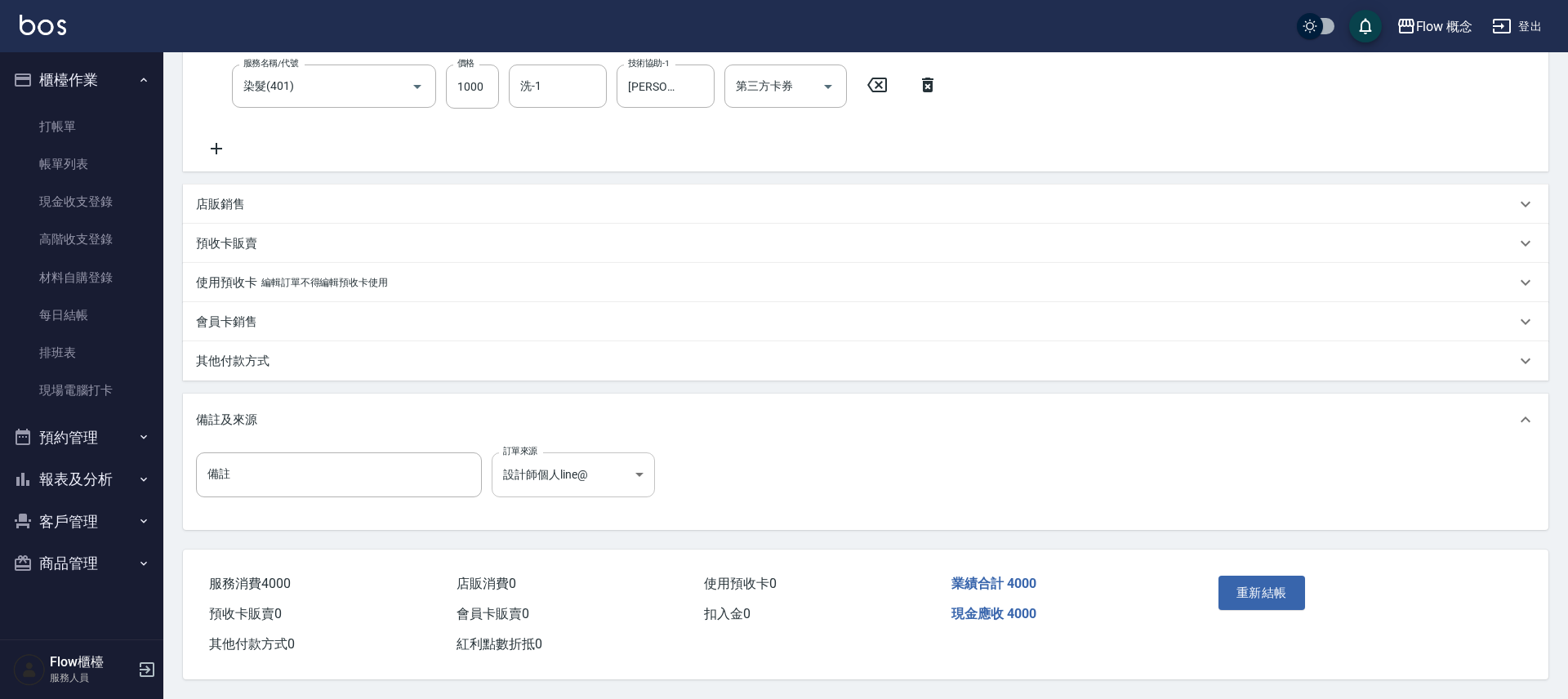
click at [590, 473] on body "Flow 概念 登出 櫃檯作業 打帳單 帳單列表 現金收支登錄 高階收支登錄 材料自購登錄 每日結帳 排班表 現場電腦打卡 預約管理 預約管理 單日預約紀錄 …" at bounding box center [784, 186] width 1568 height 1025
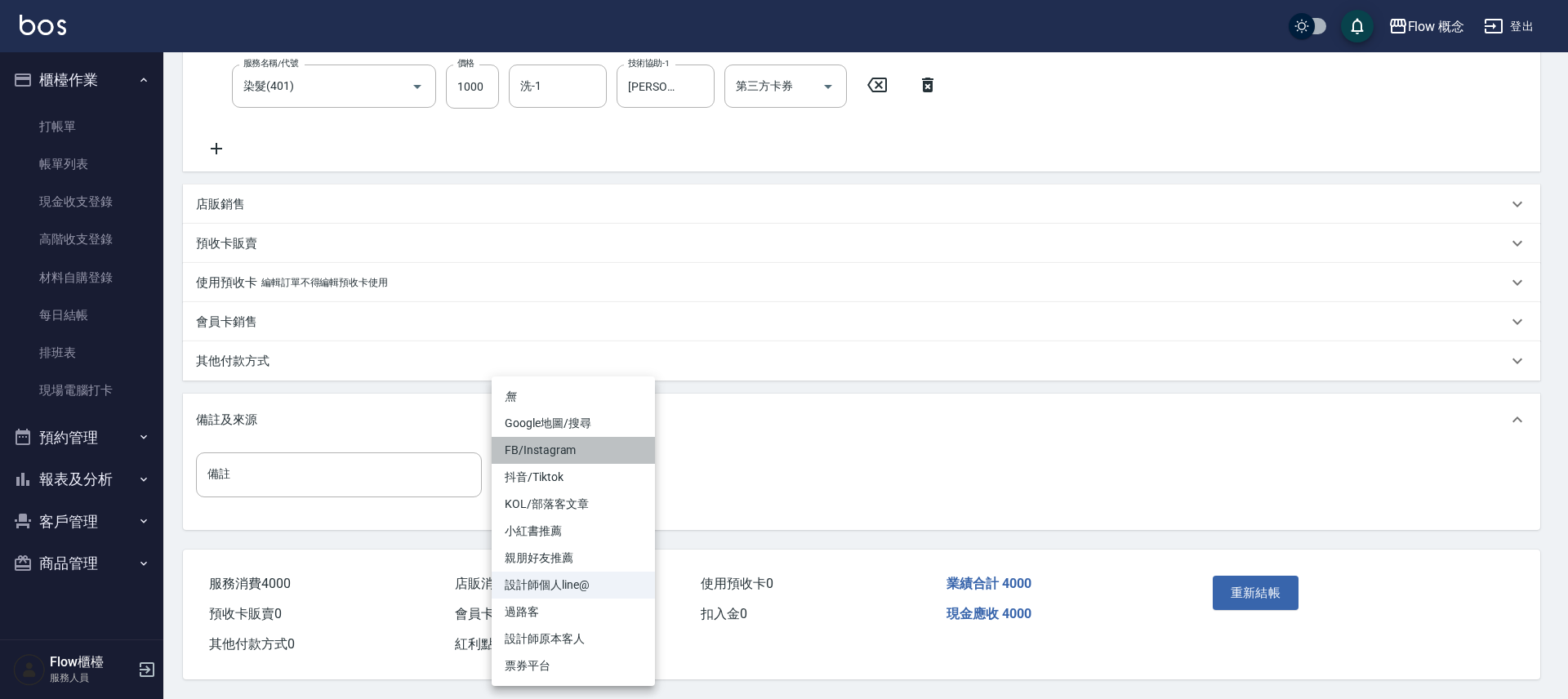
click at [567, 450] on li "FB/Instagram" at bounding box center [573, 450] width 163 height 27
type input "FB/Instagram"
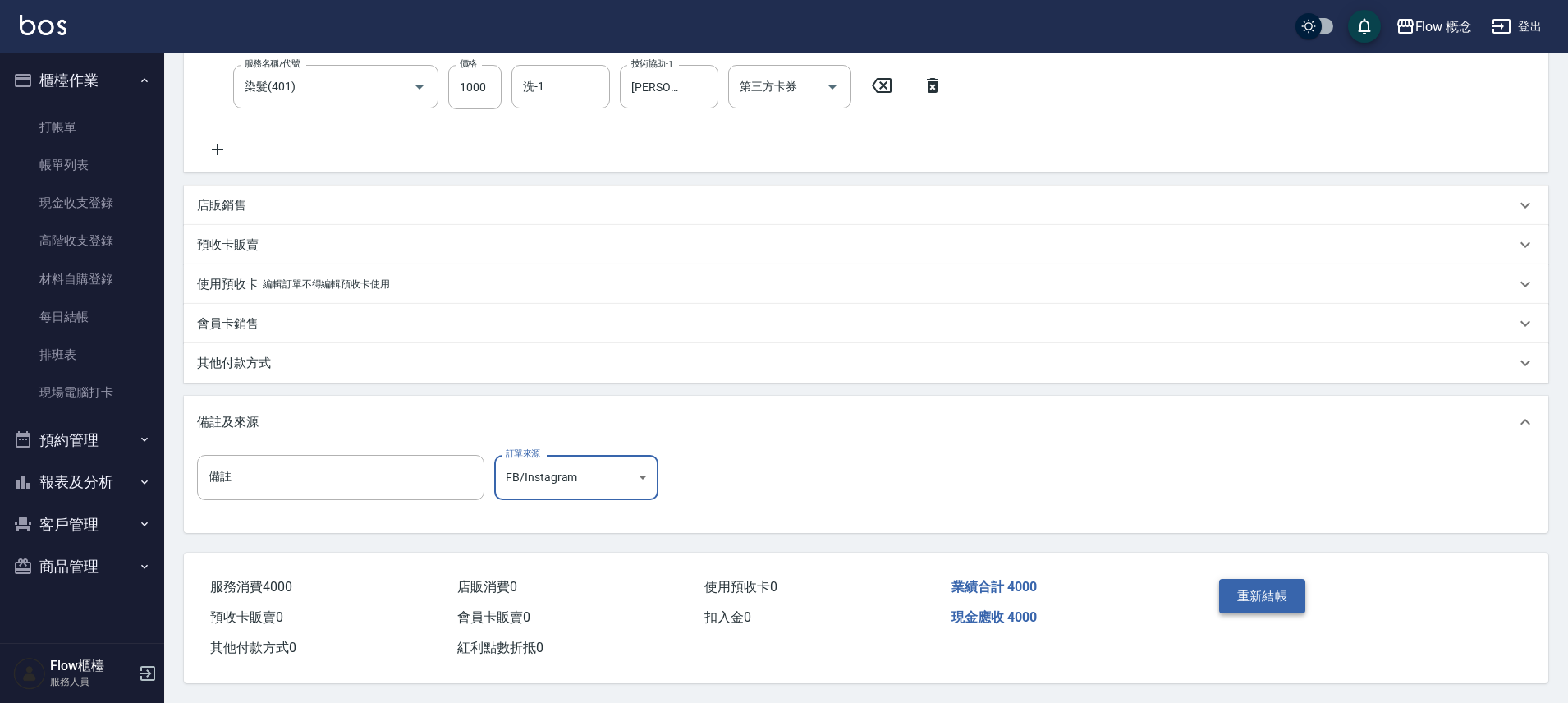
click at [1260, 584] on button "重新結帳" at bounding box center [1262, 596] width 87 height 35
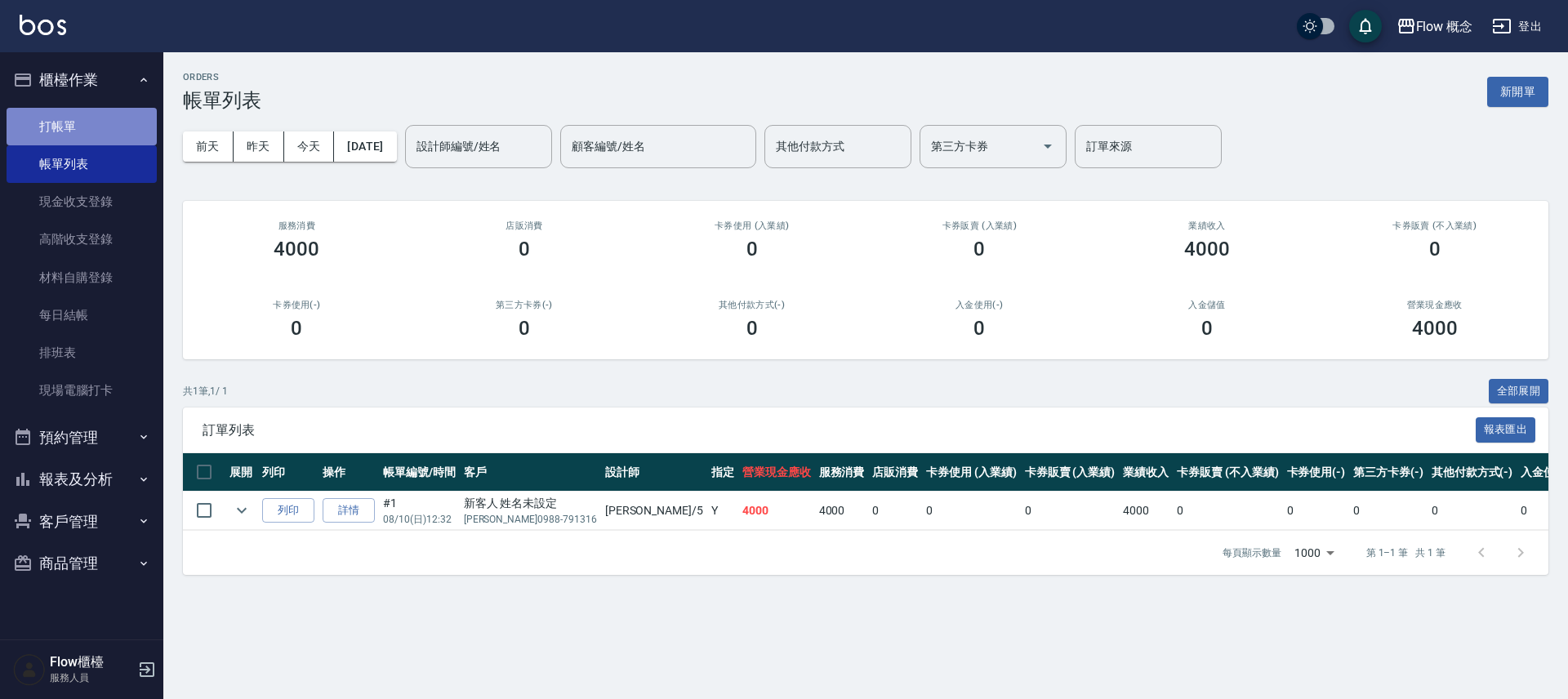
click at [40, 137] on link "打帳單" at bounding box center [82, 127] width 150 height 38
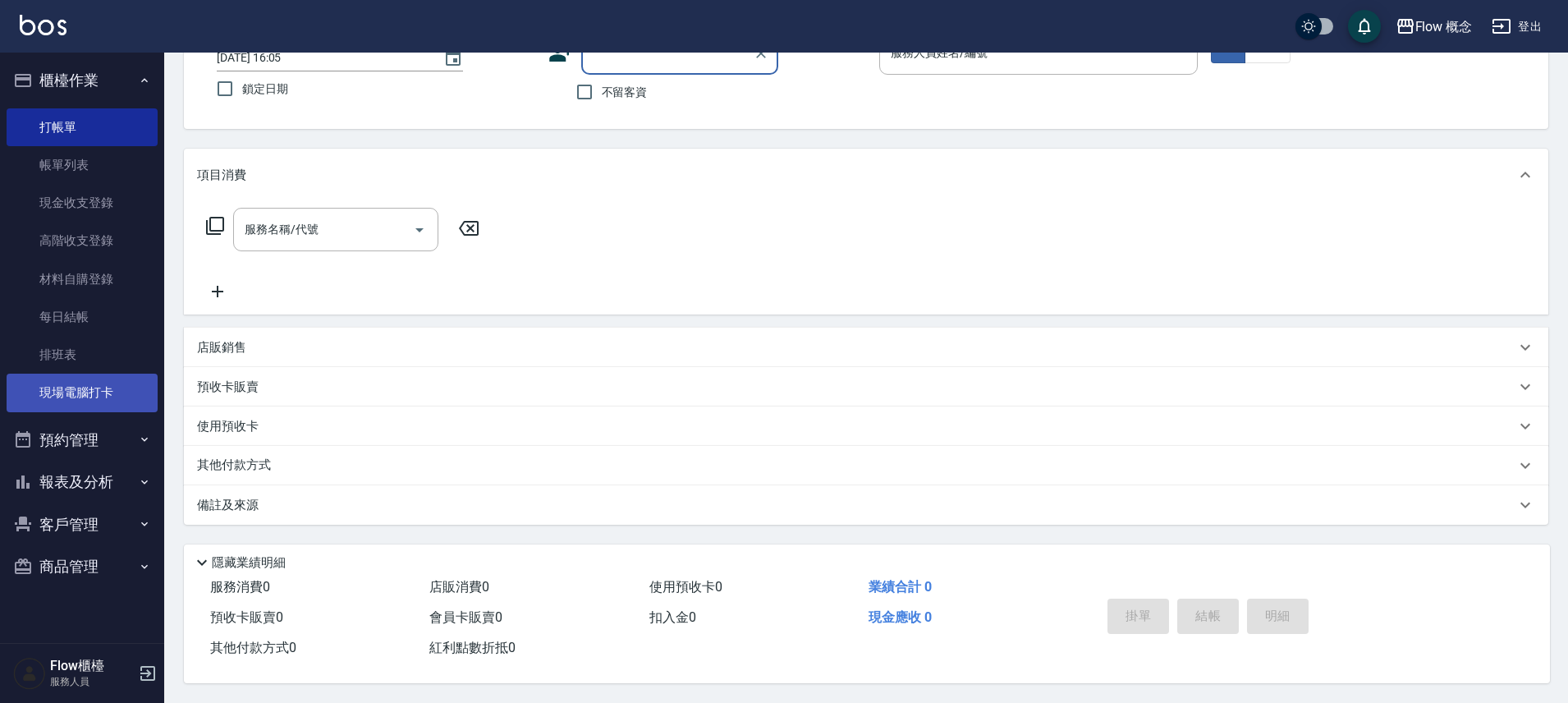
scroll to position [128, 0]
click at [115, 452] on button "預約管理" at bounding box center [82, 439] width 151 height 42
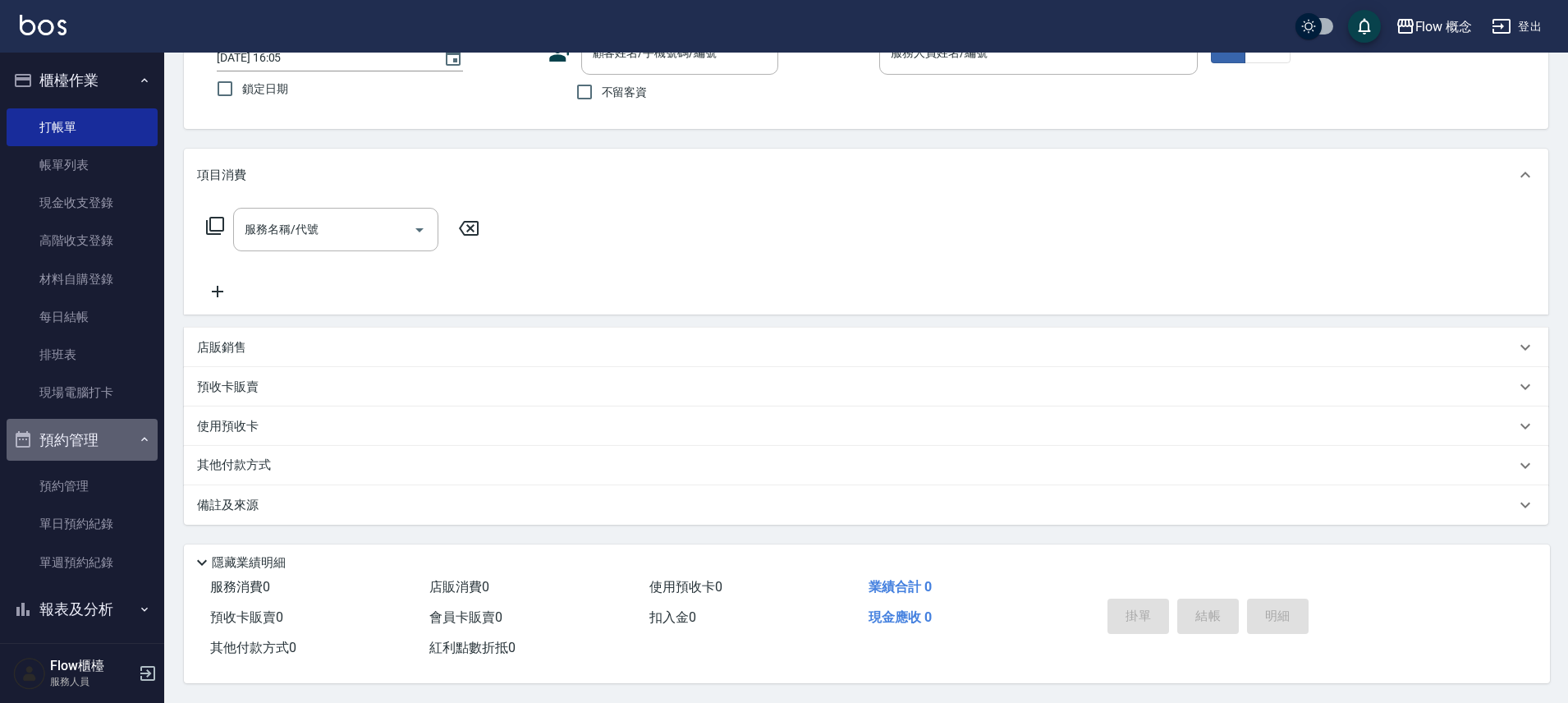
click at [129, 452] on button "預約管理" at bounding box center [82, 439] width 151 height 42
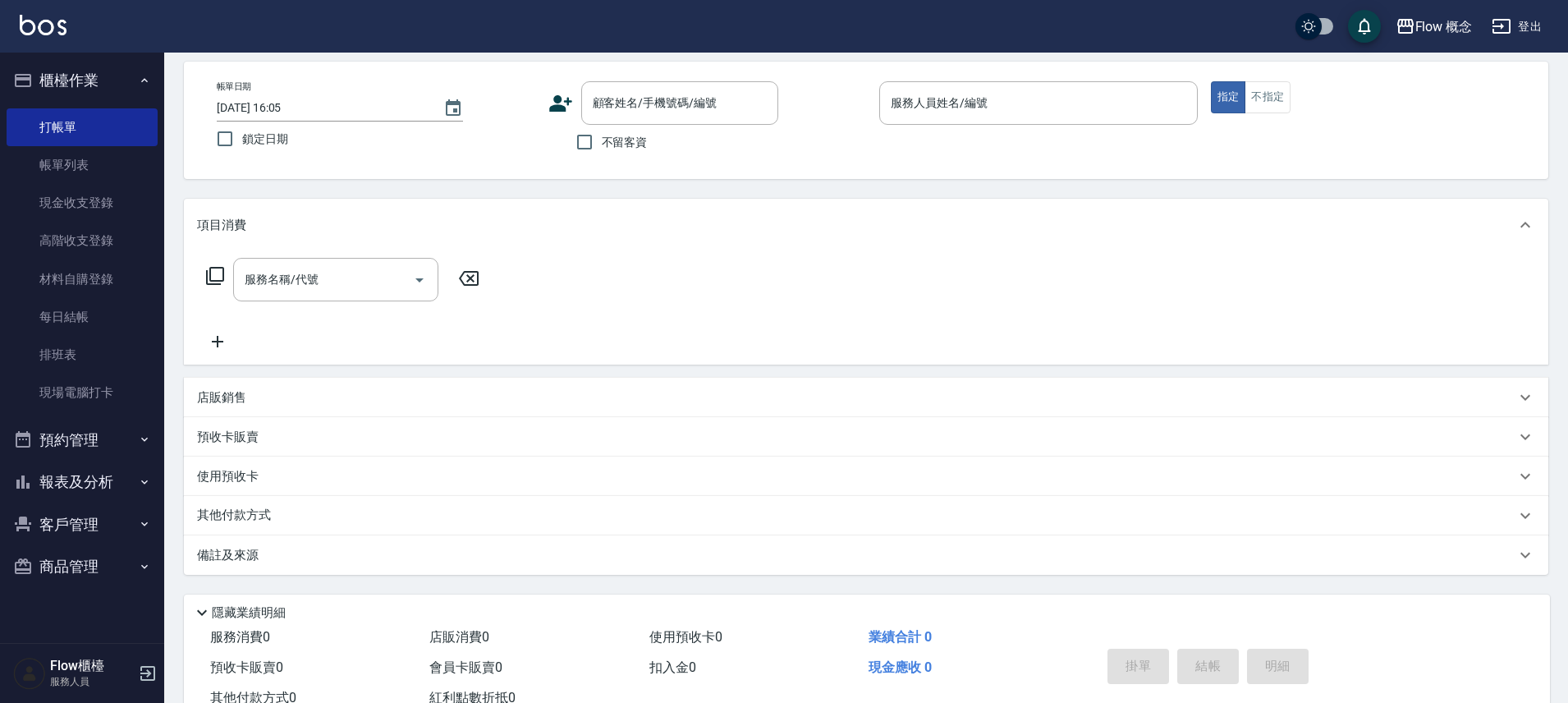
scroll to position [0, 0]
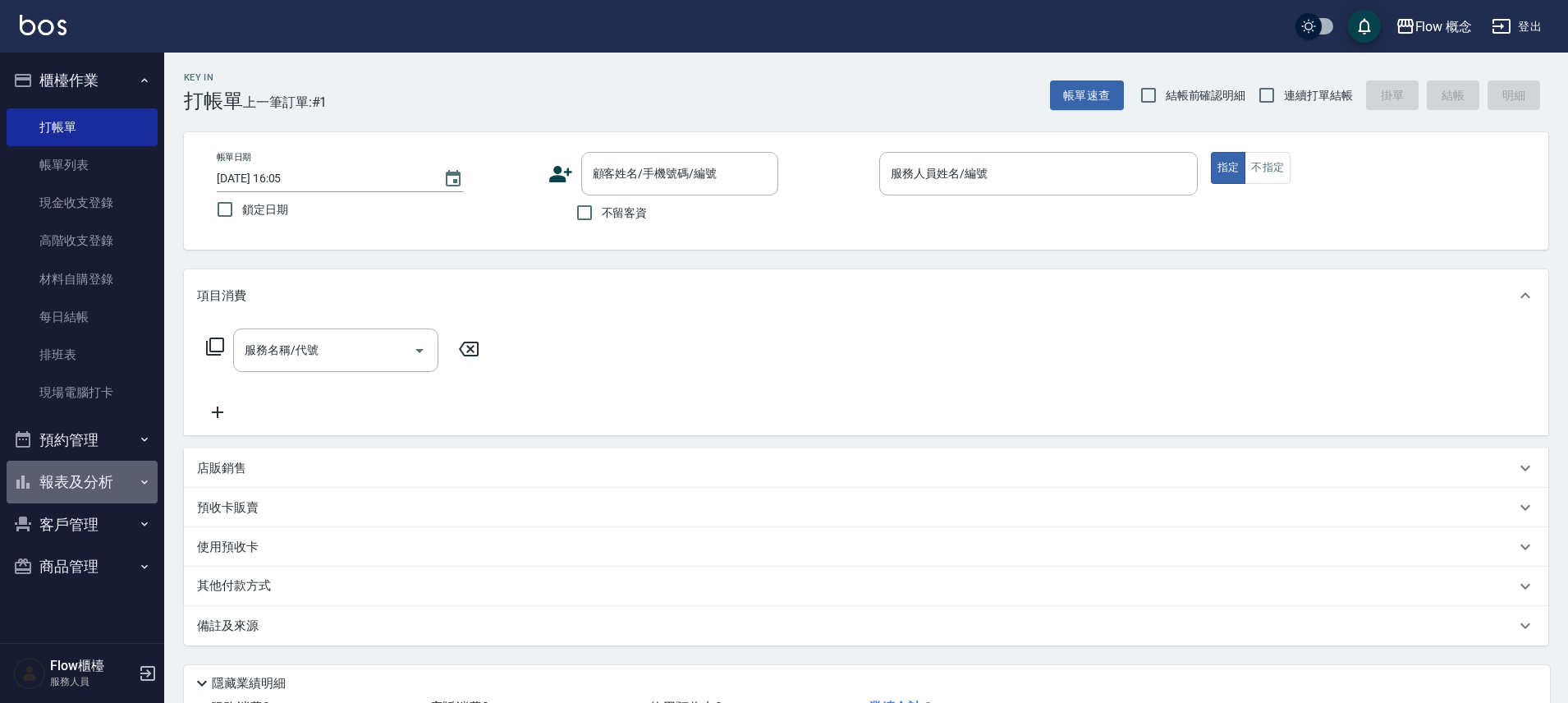
click at [119, 478] on button "報表及分析" at bounding box center [82, 481] width 151 height 42
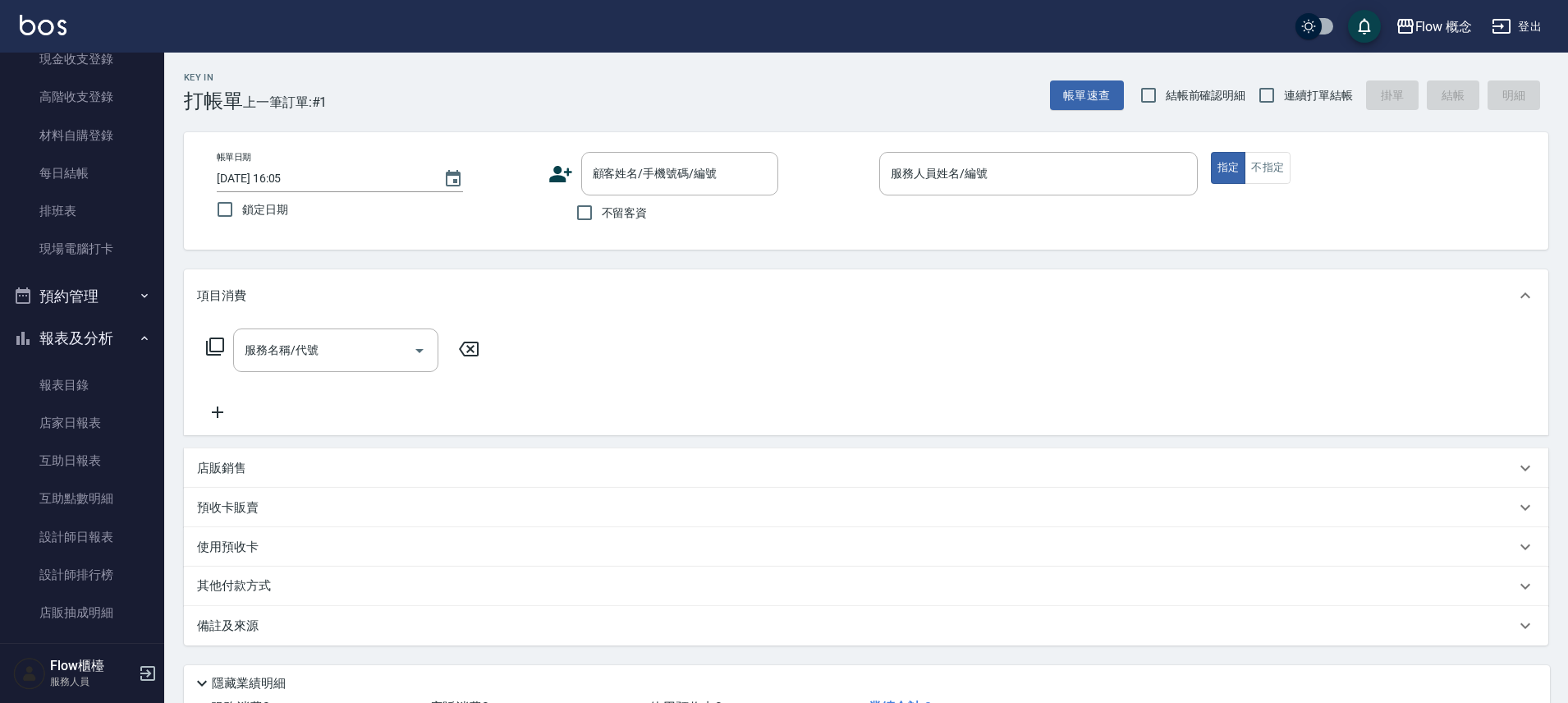
scroll to position [243, 0]
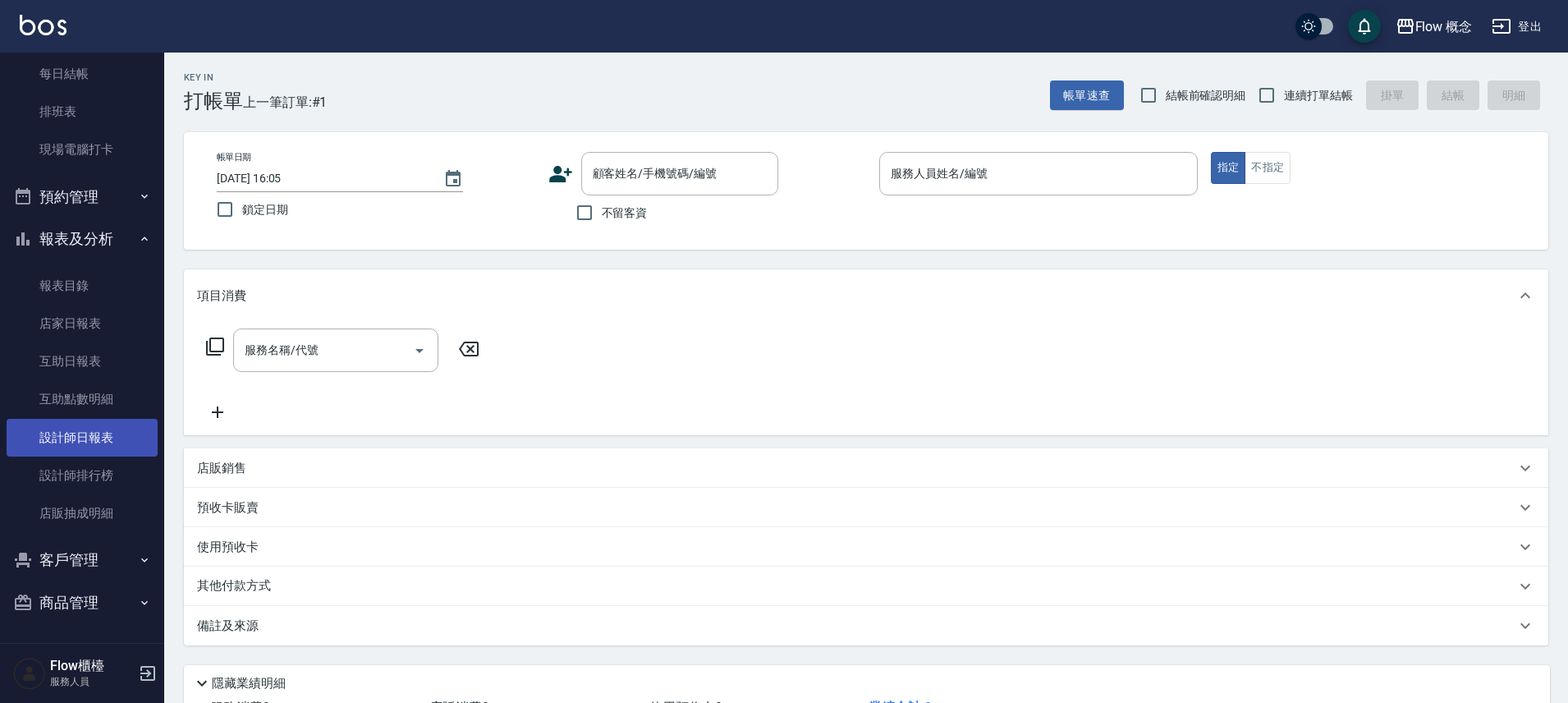
click at [138, 422] on link "設計師日報表" at bounding box center [82, 438] width 151 height 38
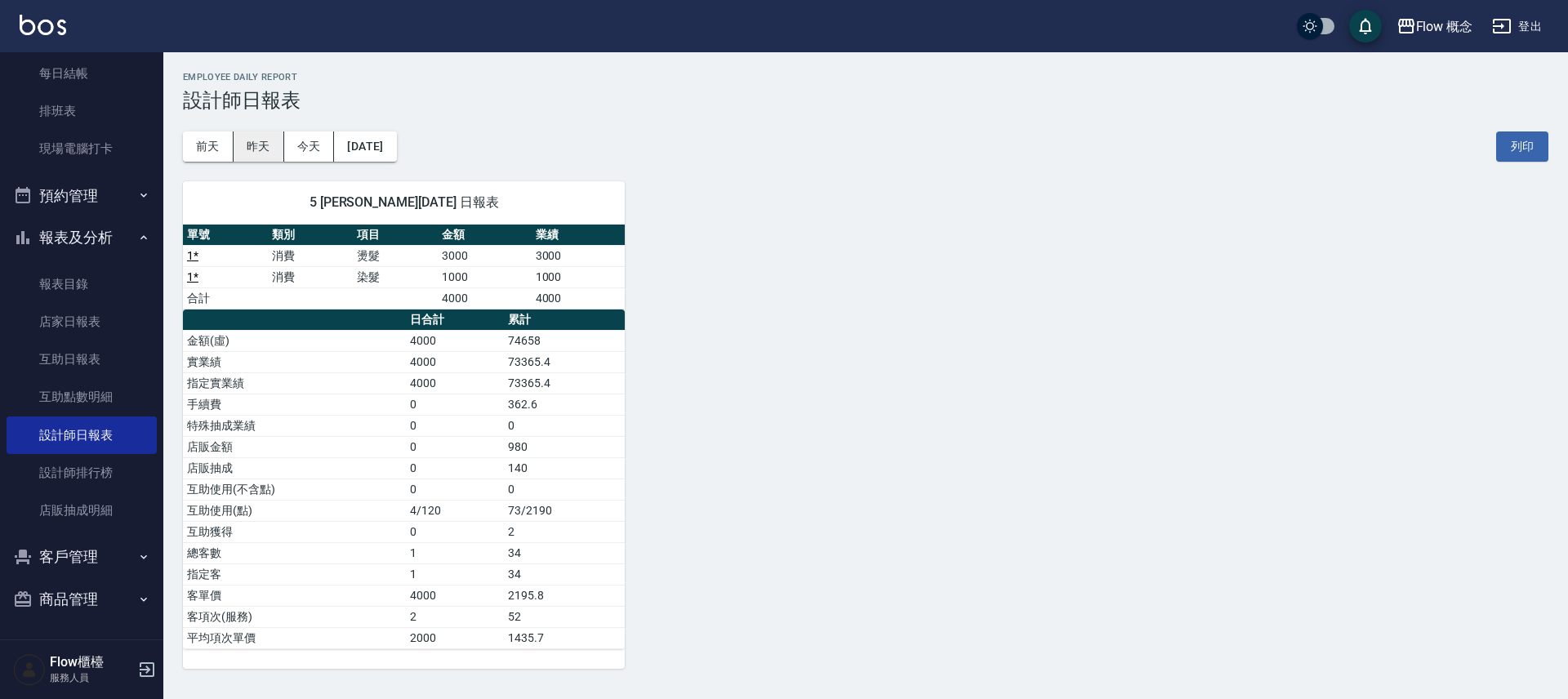
click at [271, 140] on button "昨天" at bounding box center [258, 146] width 50 height 30
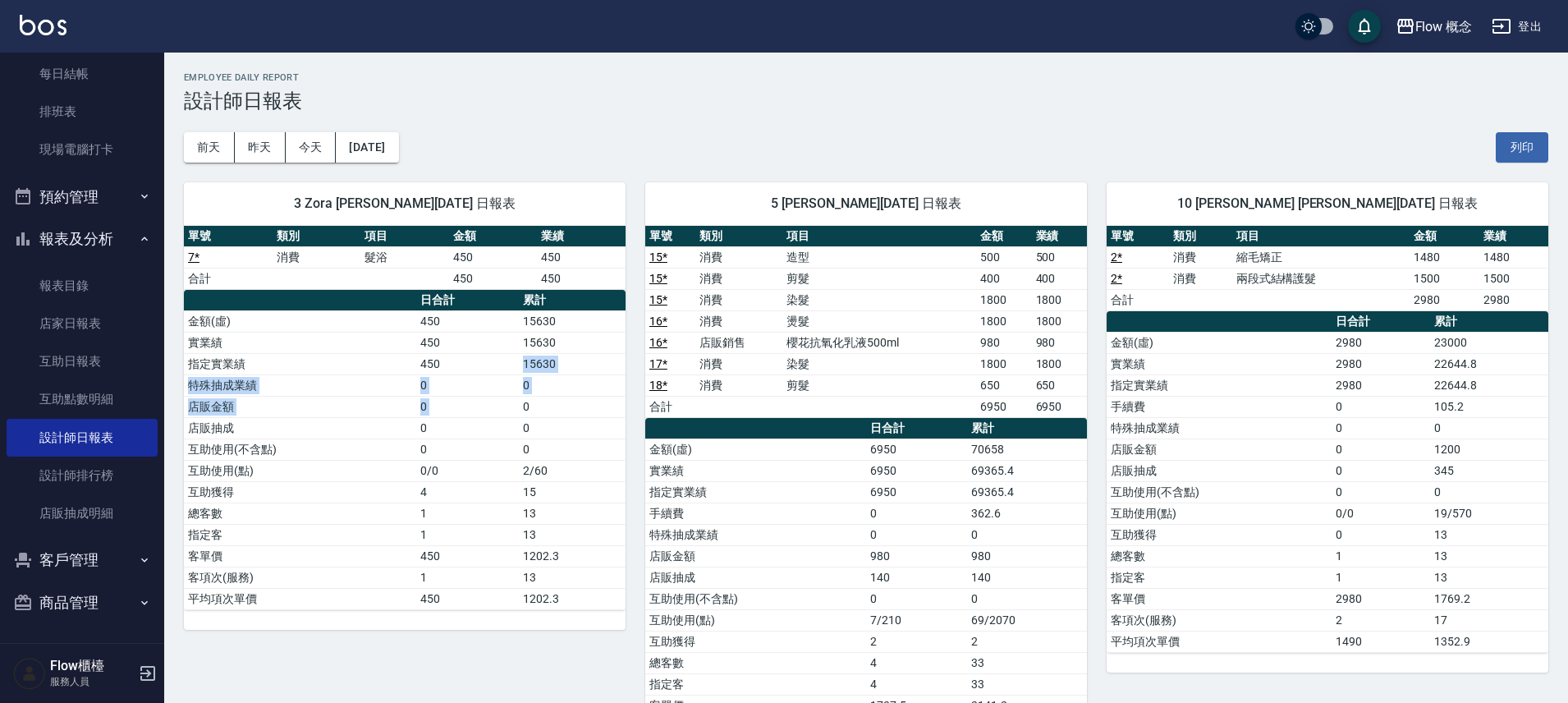
drag, startPoint x: 500, startPoint y: 372, endPoint x: 566, endPoint y: 381, distance: 66.6
click at [559, 394] on tbody "金額(虛) 450 15630 實業績 450 15630 指定實業績 450 15630 特殊抽成業績 0 0 店販金額 0 0 店販抽成 0 0 互助使用…" at bounding box center [405, 459] width 442 height 298
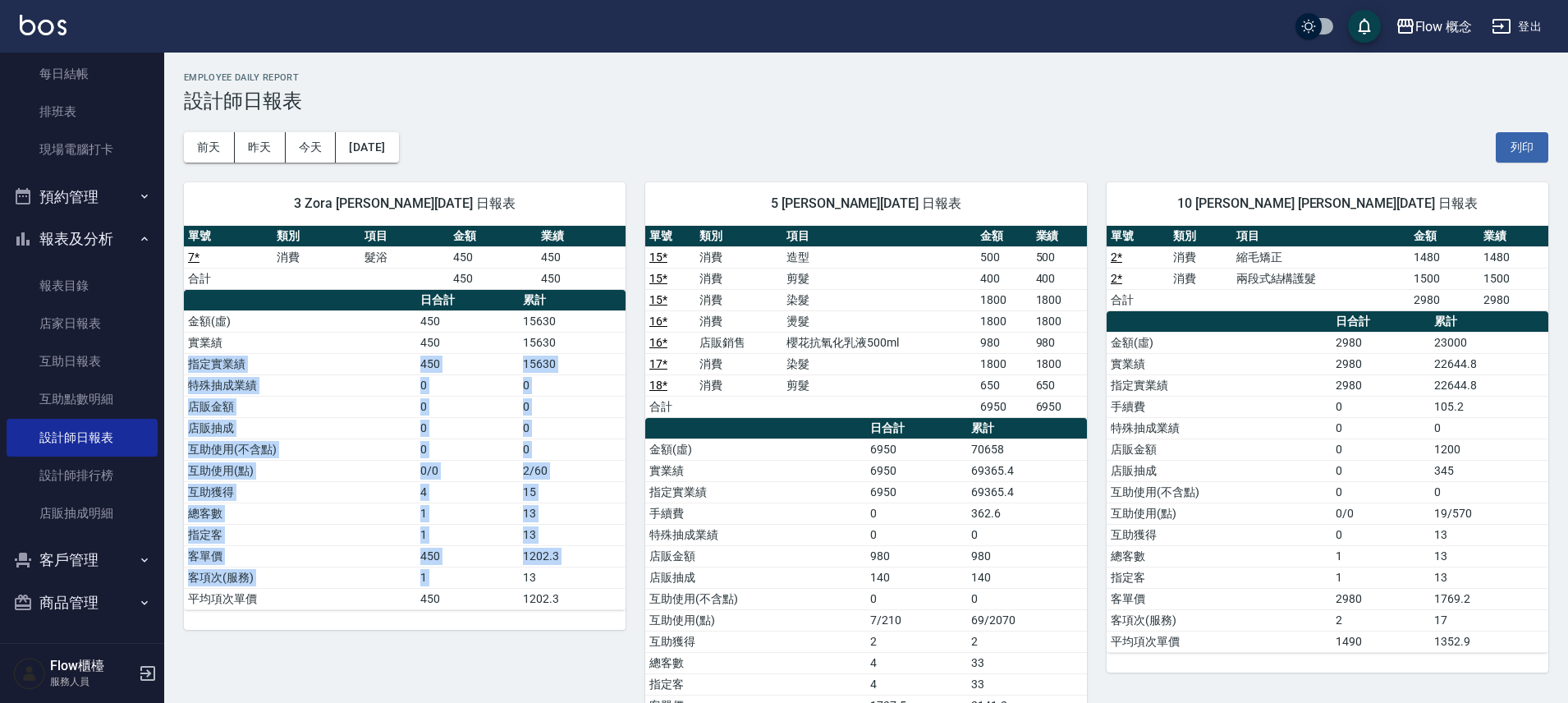
drag, startPoint x: 572, startPoint y: 326, endPoint x: 507, endPoint y: 527, distance: 211.2
click at [521, 577] on tbody "金額(虛) 450 15630 實業績 450 15630 指定實業績 450 15630 特殊抽成業績 0 0 店販金額 0 0 店販抽成 0 0 互助使用…" at bounding box center [405, 459] width 442 height 298
click at [471, 408] on td "0" at bounding box center [468, 406] width 103 height 22
drag, startPoint x: 386, startPoint y: 327, endPoint x: 453, endPoint y: 604, distance: 285.0
click at [453, 604] on tbody "金額(虛) 450 15630 實業績 450 15630 指定實業績 450 15630 特殊抽成業績 0 0 店販金額 0 0 店販抽成 0 0 互助使用…" at bounding box center [405, 459] width 442 height 298
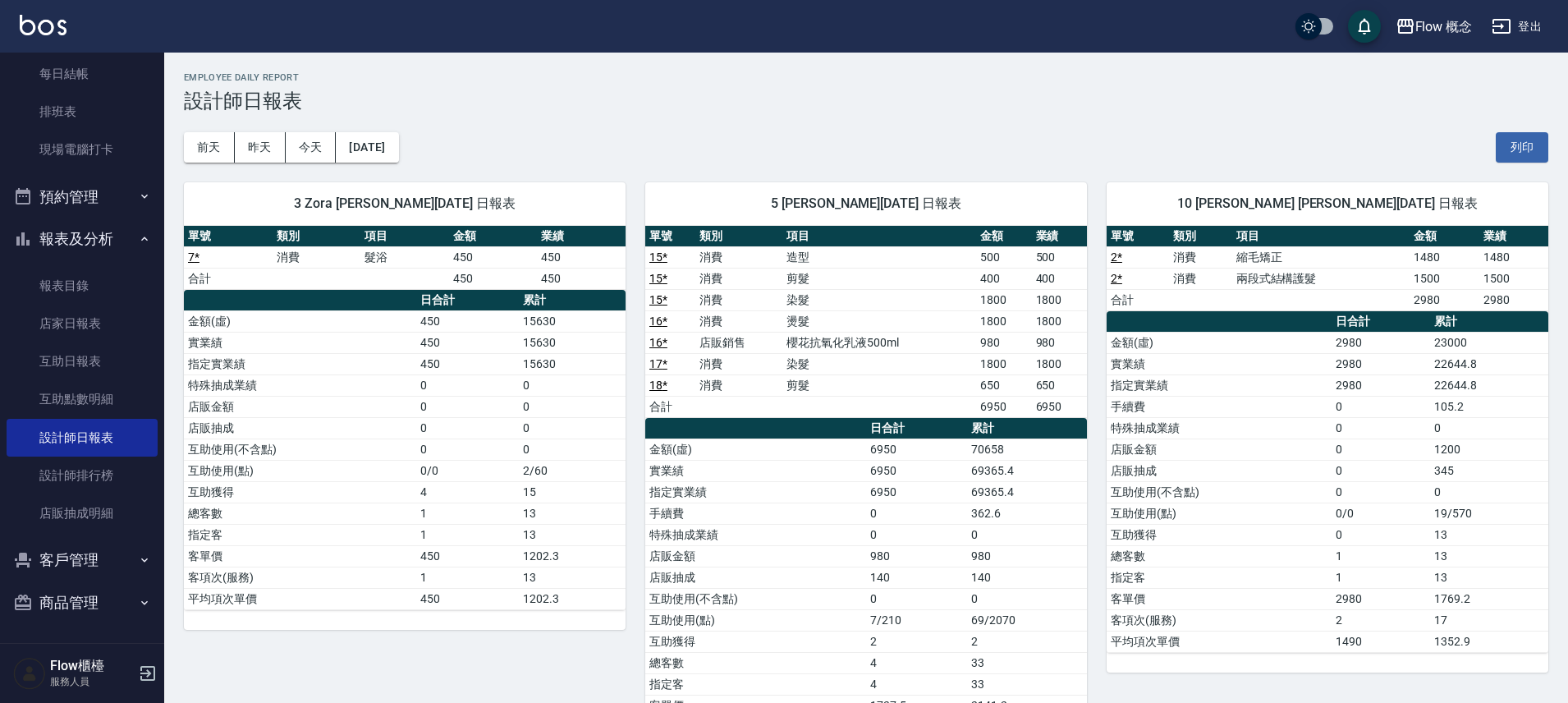
drag, startPoint x: 485, startPoint y: 643, endPoint x: 505, endPoint y: 601, distance: 46.5
click at [486, 642] on div "3 Zora [PERSON_NAME][DATE] 日報表 單號 類別 項目 金額 業績 7 * 消費 髮浴 450 450 合計 450 450 日合計 …" at bounding box center [395, 471] width 461 height 617
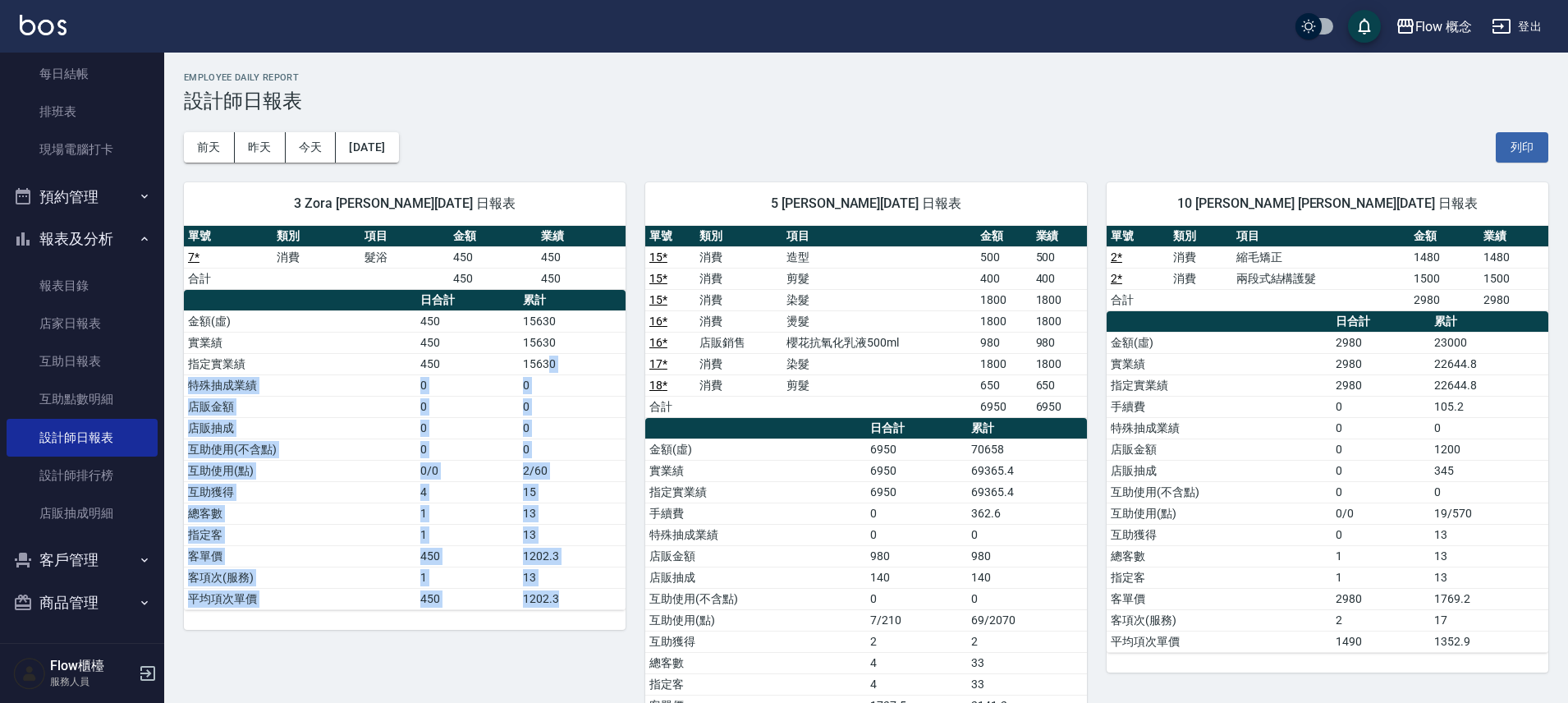
drag, startPoint x: 560, startPoint y: 607, endPoint x: 554, endPoint y: 352, distance: 255.1
click at [552, 356] on tbody "金額(虛) 450 15630 實業績 450 15630 指定實業績 450 15630 特殊抽成業績 0 0 店販金額 0 0 店販抽成 0 0 互助使用…" at bounding box center [405, 459] width 442 height 298
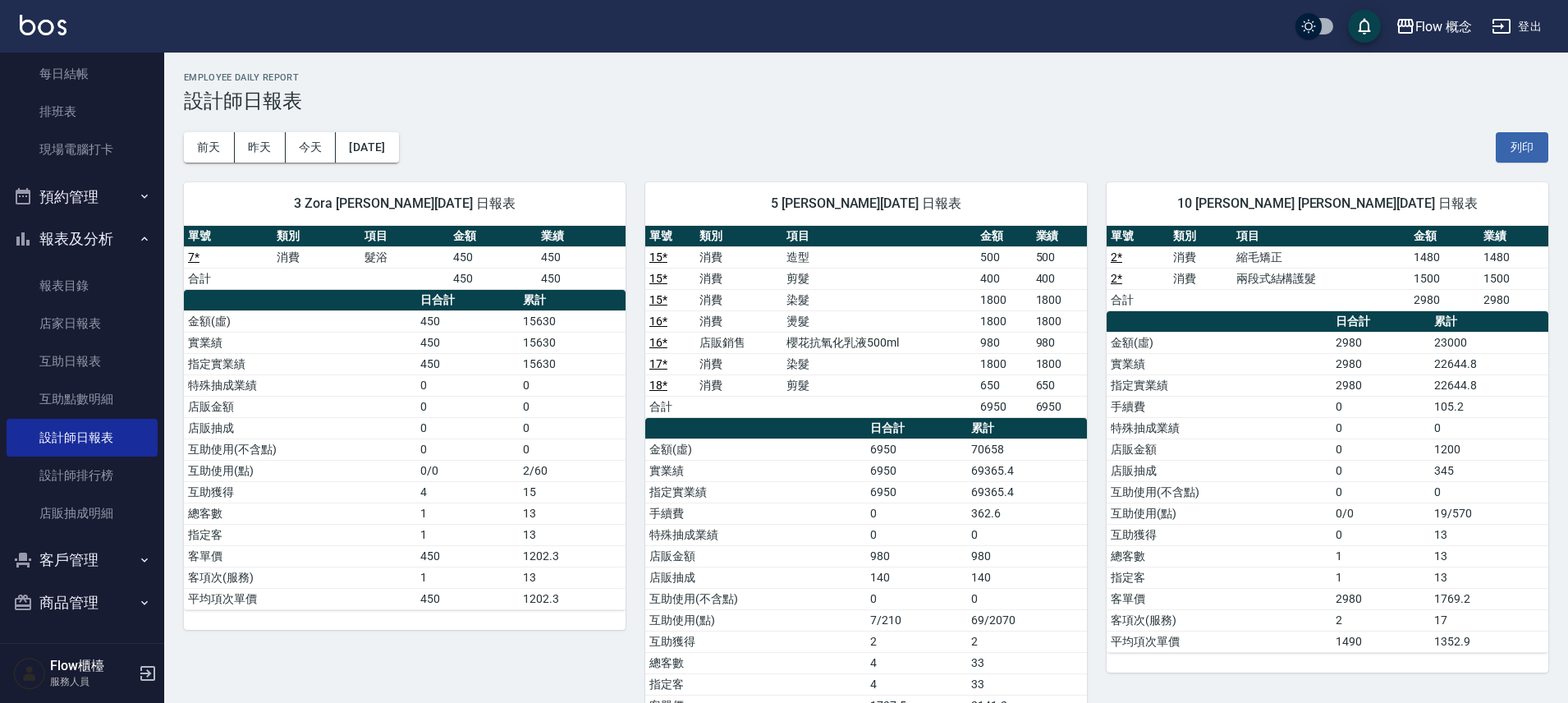
click at [555, 351] on td "15630" at bounding box center [572, 342] width 107 height 22
drag, startPoint x: 363, startPoint y: 313, endPoint x: 464, endPoint y: 669, distance: 370.0
click at [464, 669] on div "3 Zora [PERSON_NAME][DATE] 日報表 單號 類別 項目 金額 業績 7 * 消費 髮浴 450 450 合計 450 450 日合計 …" at bounding box center [395, 471] width 461 height 617
click at [488, 643] on div "3 Zora [PERSON_NAME][DATE] 日報表 單號 類別 項目 金額 業績 7 * 消費 髮浴 450 450 合計 450 450 日合計 …" at bounding box center [395, 471] width 461 height 617
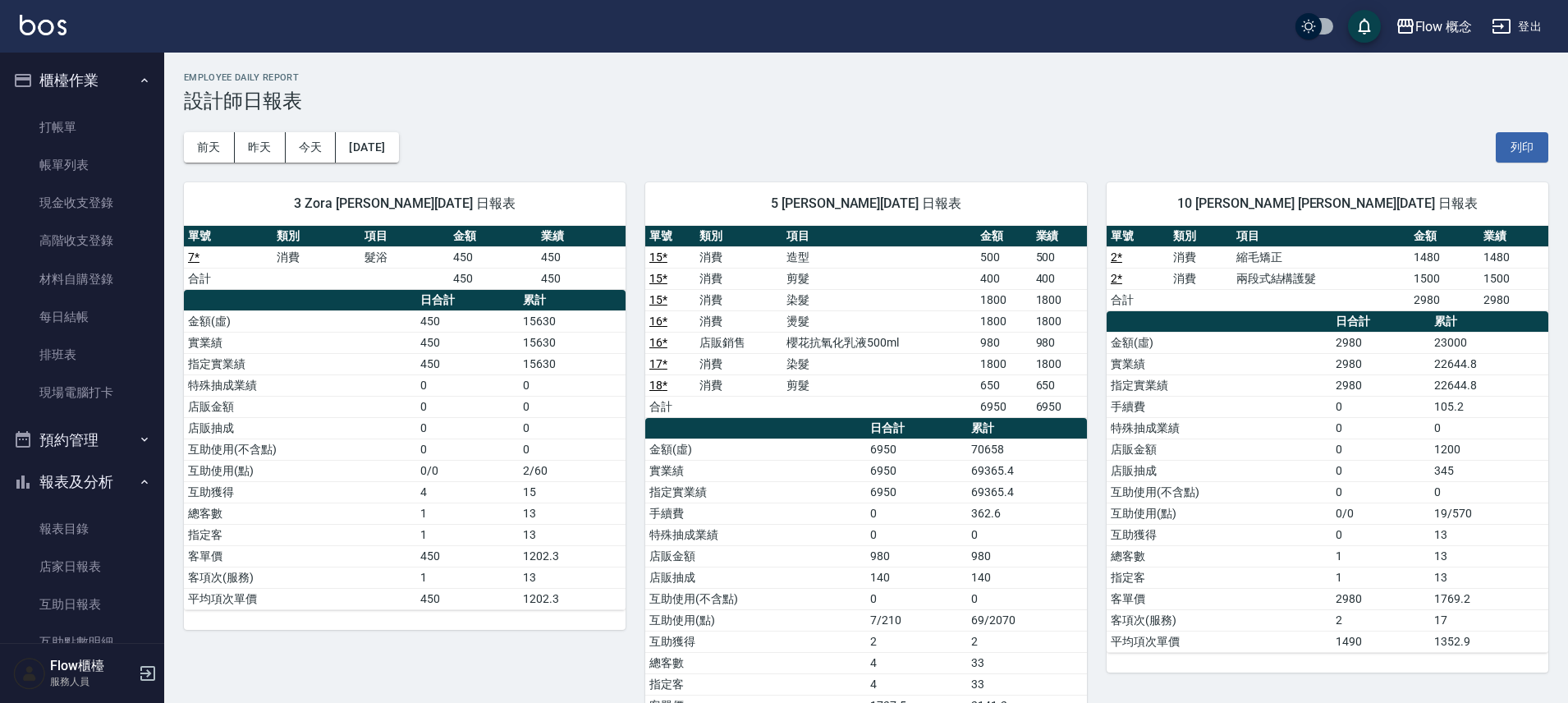
click at [66, 146] on li "帳單列表" at bounding box center [82, 165] width 151 height 38
click at [74, 137] on link "打帳單" at bounding box center [82, 128] width 151 height 38
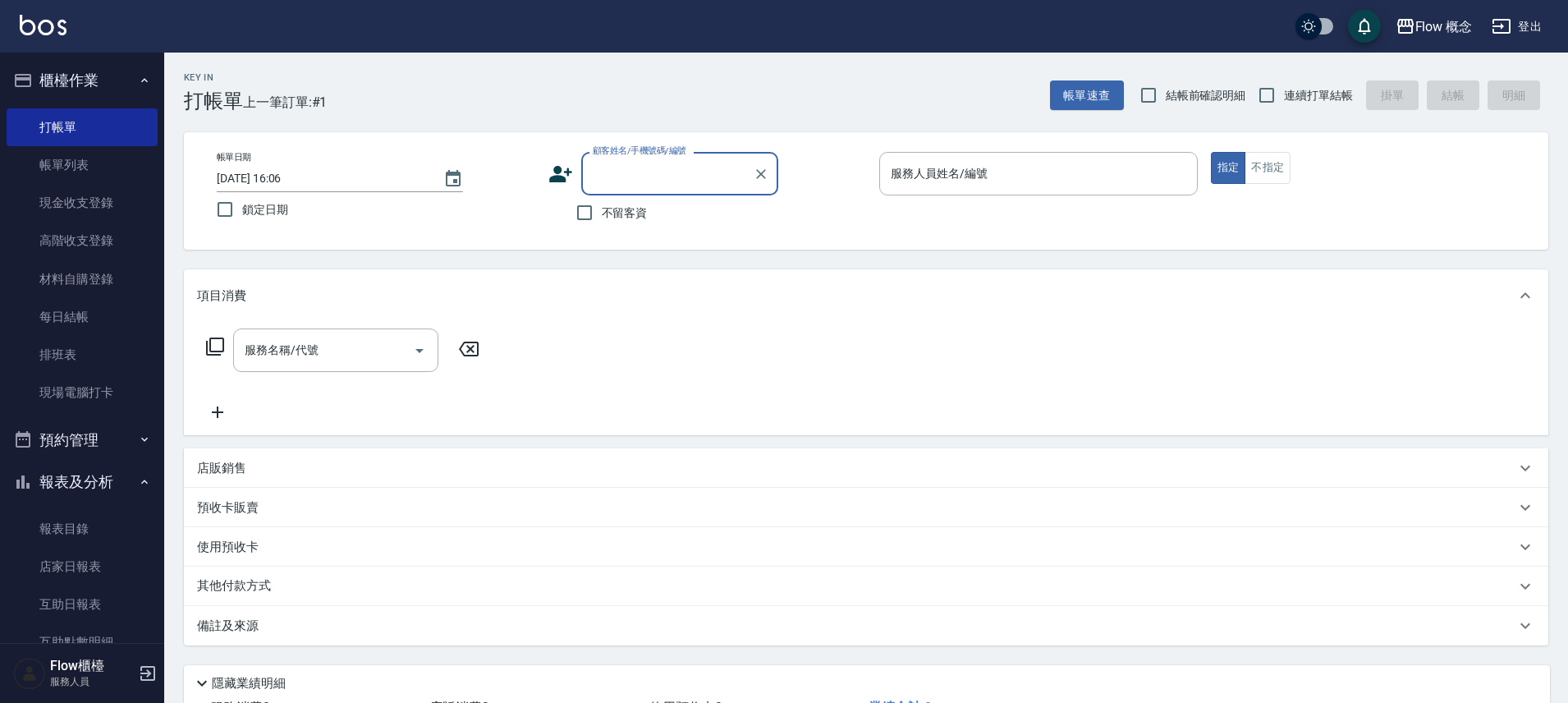
click at [621, 169] on input "顧客姓名/手機號碼/編號" at bounding box center [667, 173] width 158 height 29
paste input "染[PERSON_NAME] 0916588760"
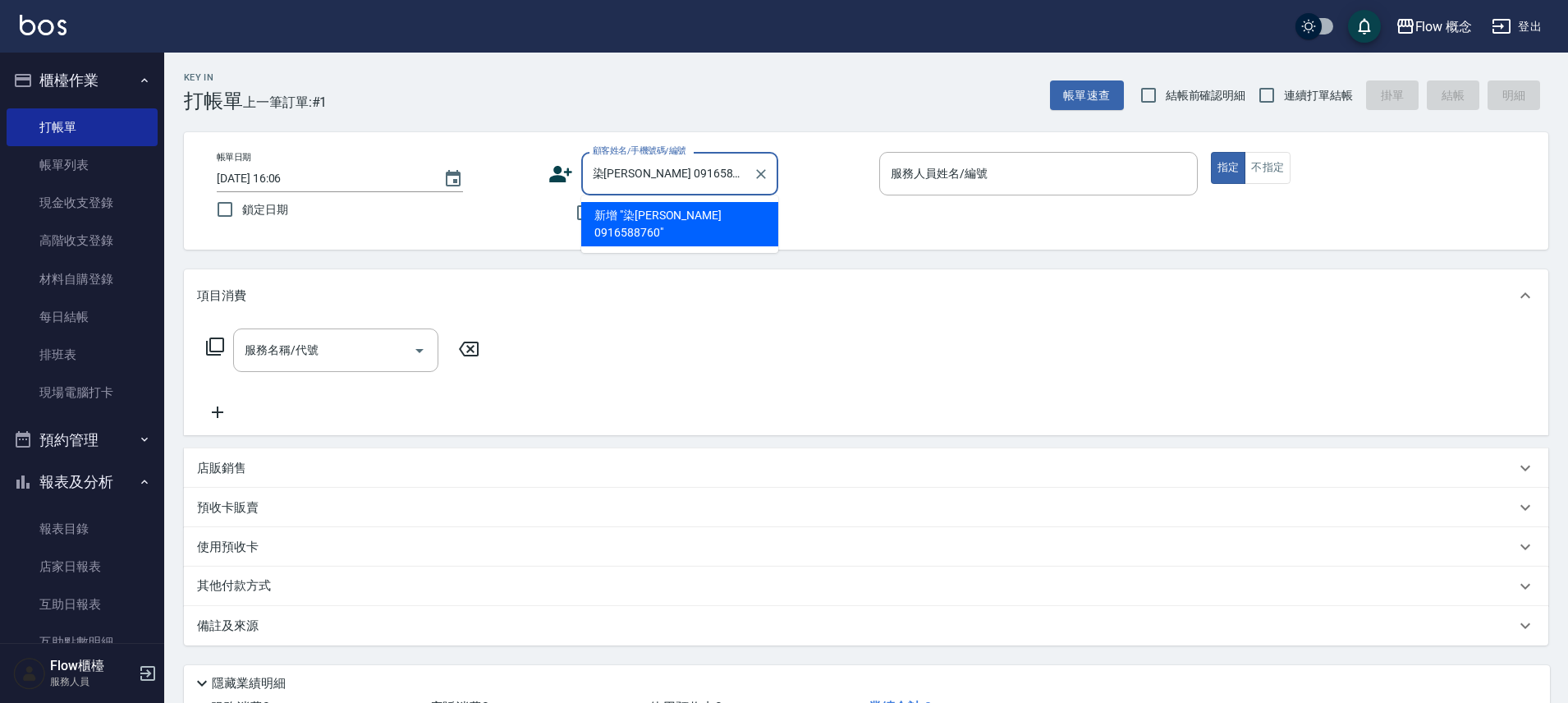
drag, startPoint x: 642, startPoint y: 177, endPoint x: 583, endPoint y: 180, distance: 59.1
click at [583, 180] on div "染[PERSON_NAME] 0916588760 顧客姓名/手機號碼/編號" at bounding box center [680, 173] width 197 height 43
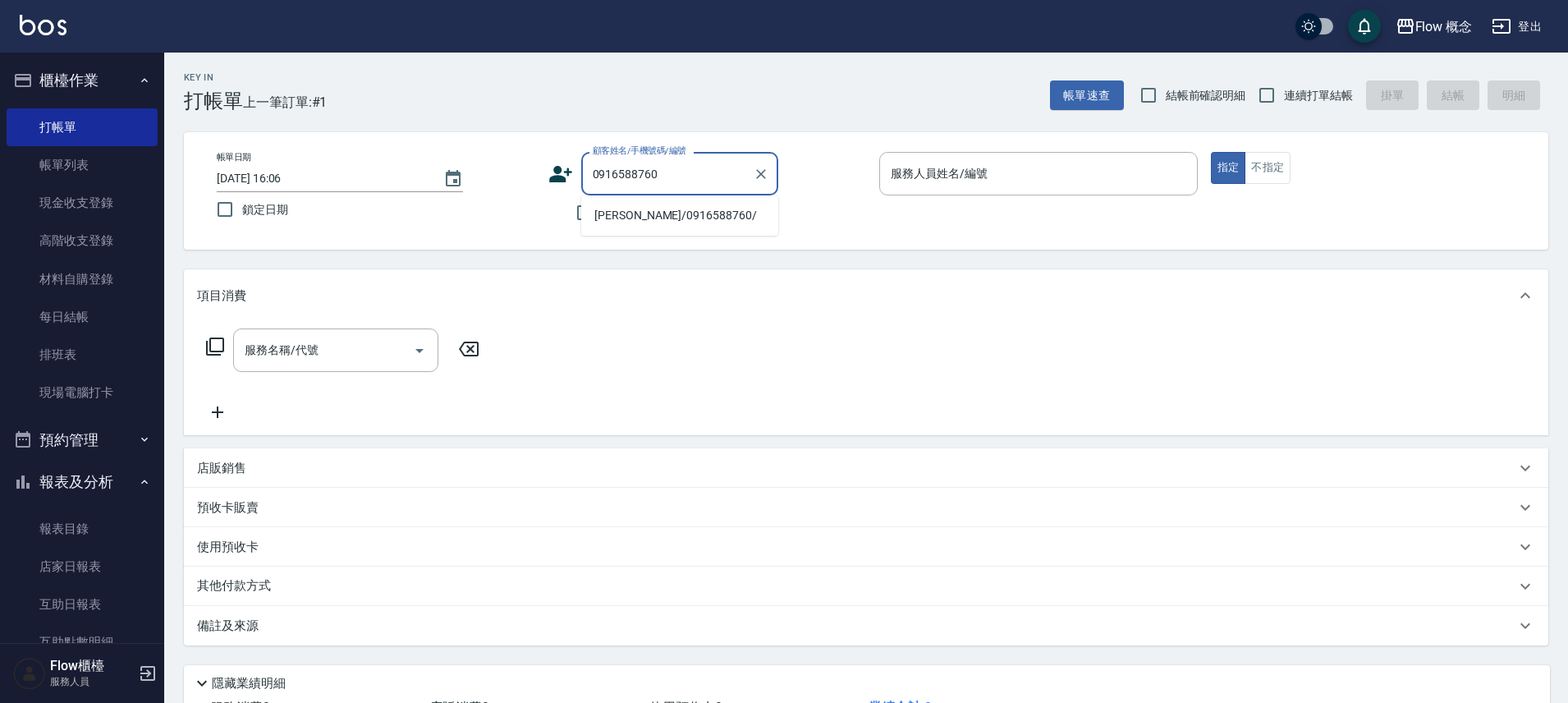
click at [618, 208] on li "[PERSON_NAME]/0916588760/" at bounding box center [680, 216] width 197 height 27
type input "[PERSON_NAME]/0916588760/"
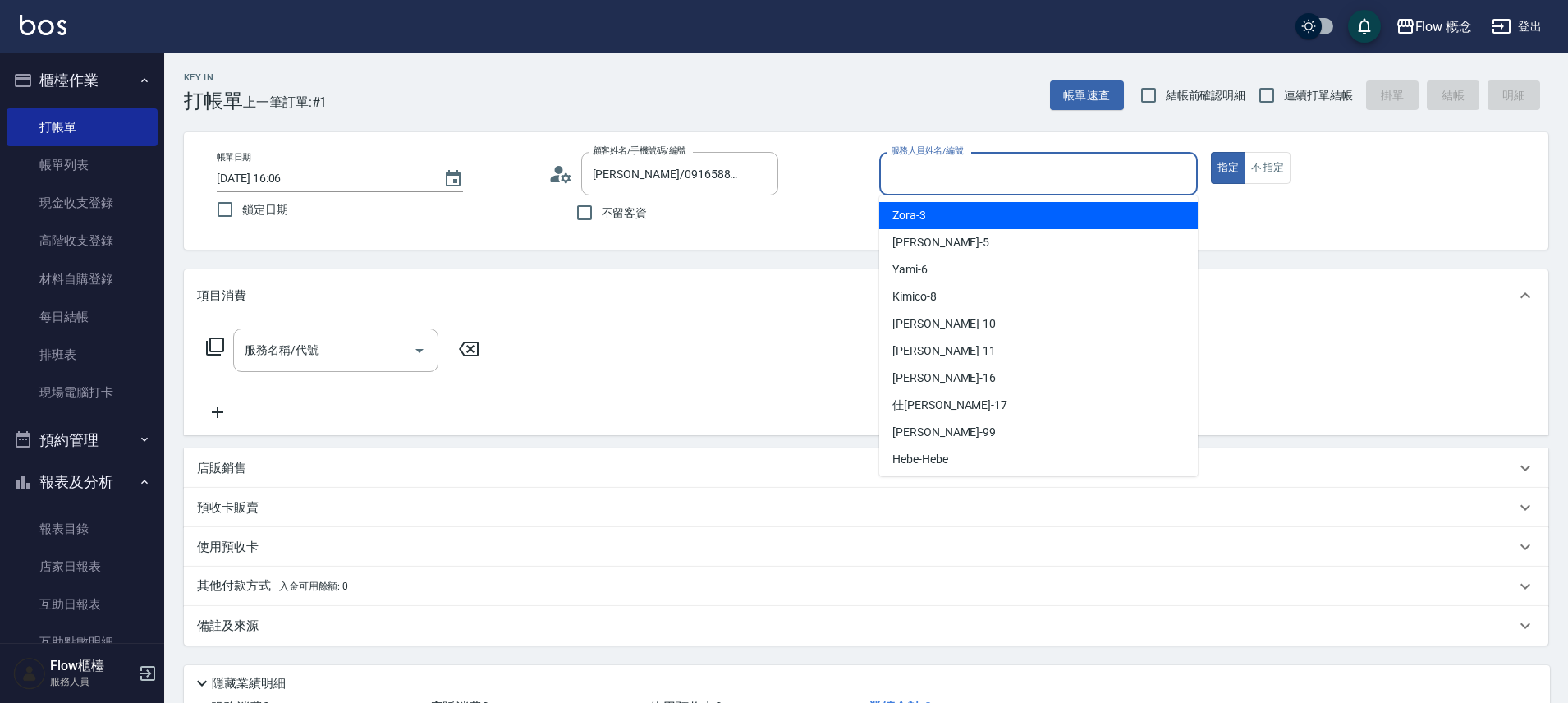
click at [897, 162] on input "服務人員姓名/編號" at bounding box center [1038, 173] width 303 height 29
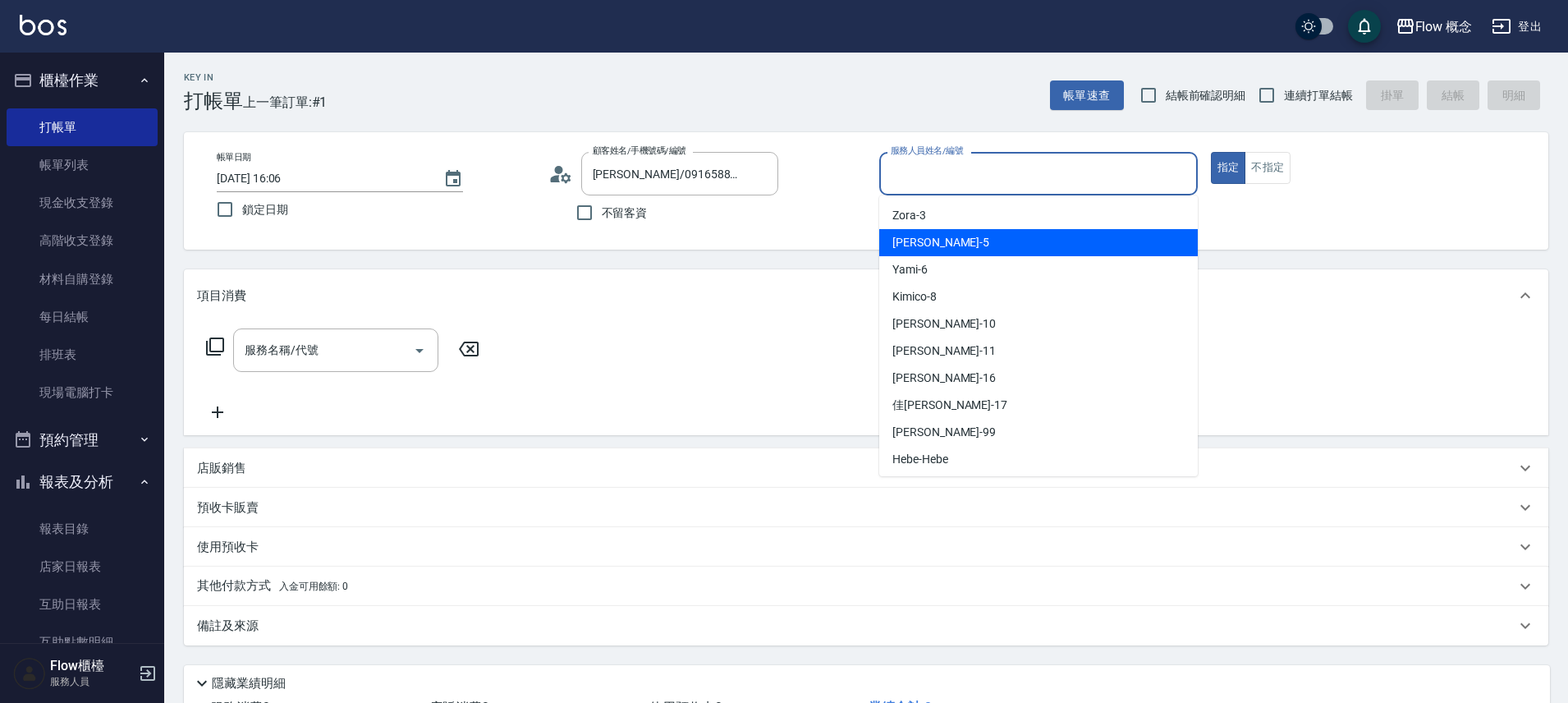
click at [918, 240] on span "Dora -5" at bounding box center [940, 242] width 97 height 17
type input "Dora-5"
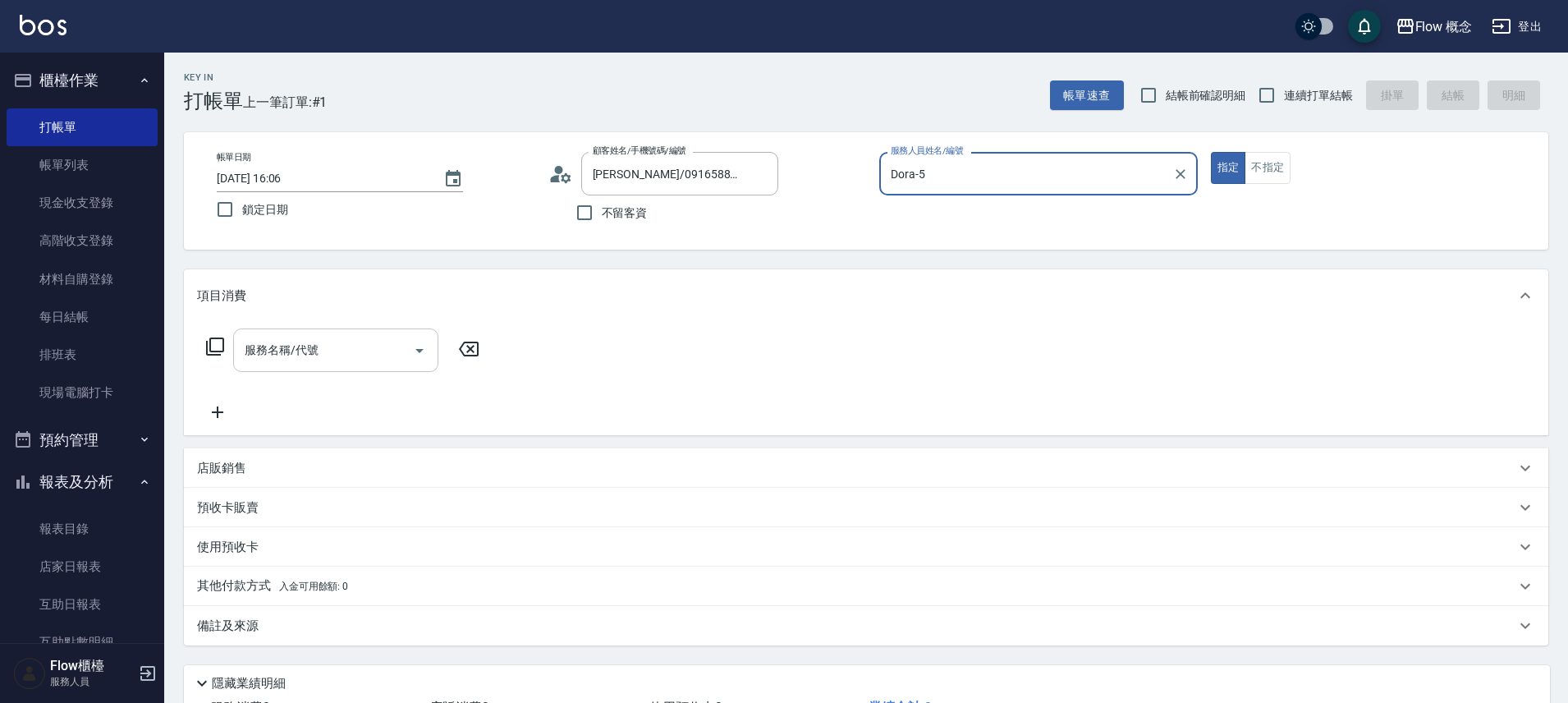
click at [335, 367] on div "服務名稱/代號" at bounding box center [336, 350] width 206 height 43
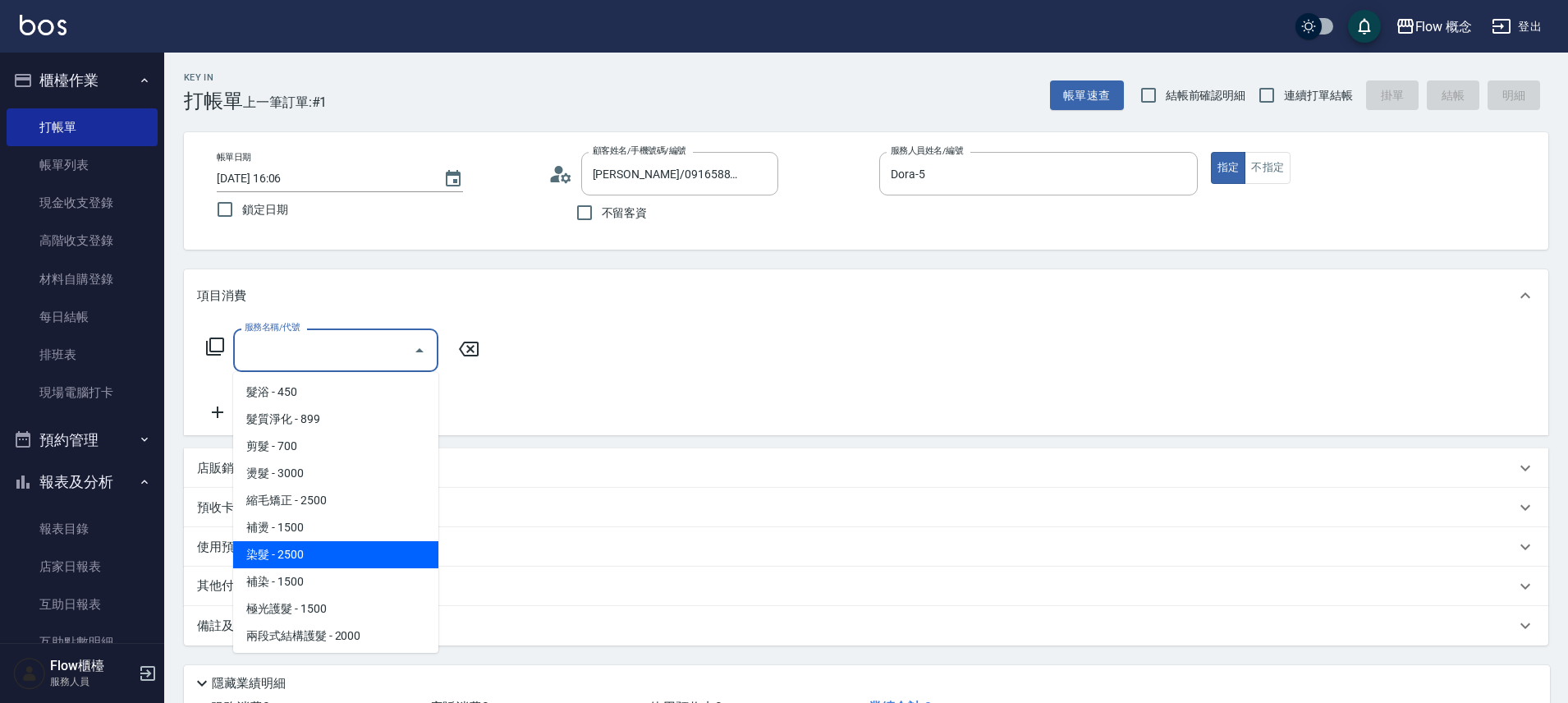
click at [295, 549] on span "染髮 - 2500" at bounding box center [336, 555] width 206 height 27
type input "染髮(401)"
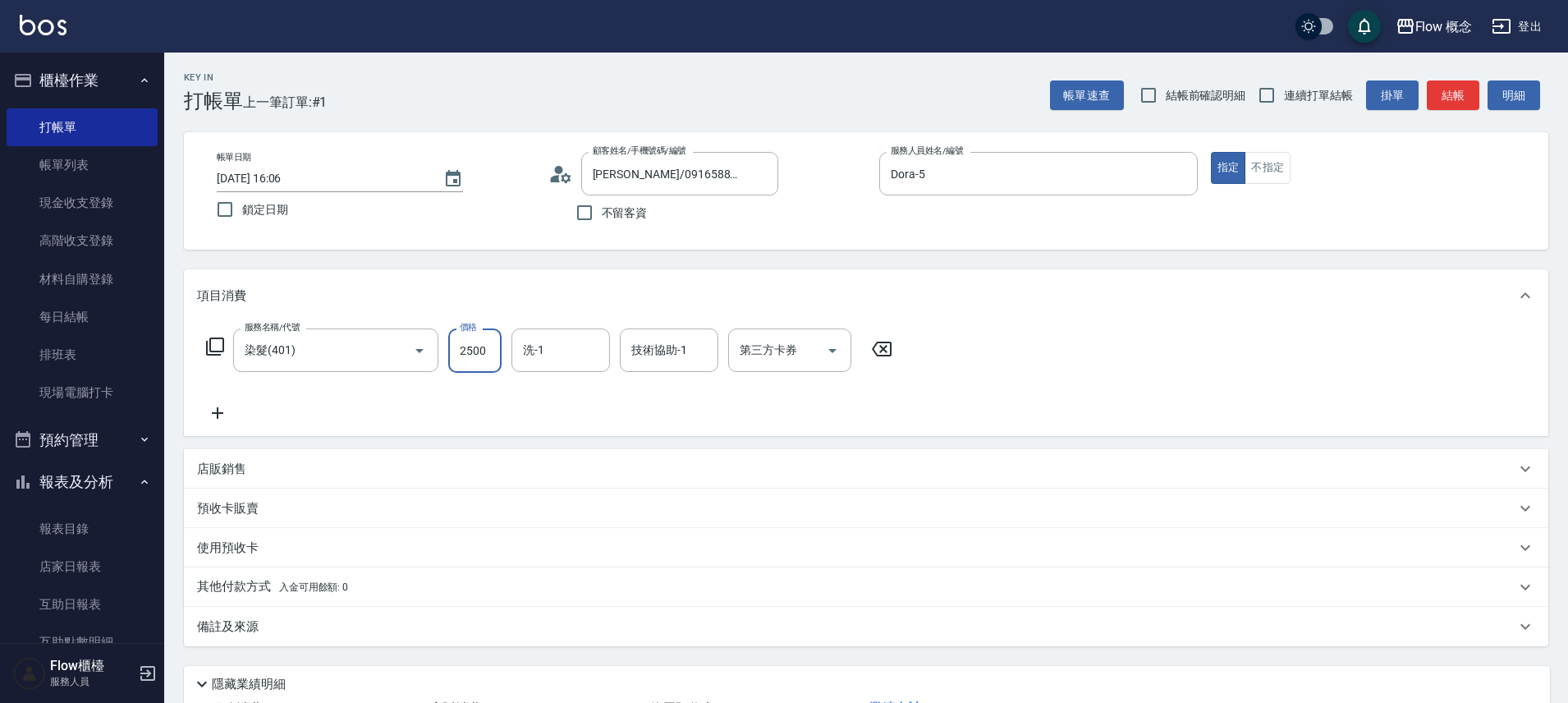
click at [487, 342] on input "2500" at bounding box center [475, 350] width 53 height 44
type input "1800"
type input "[PERSON_NAME]-16"
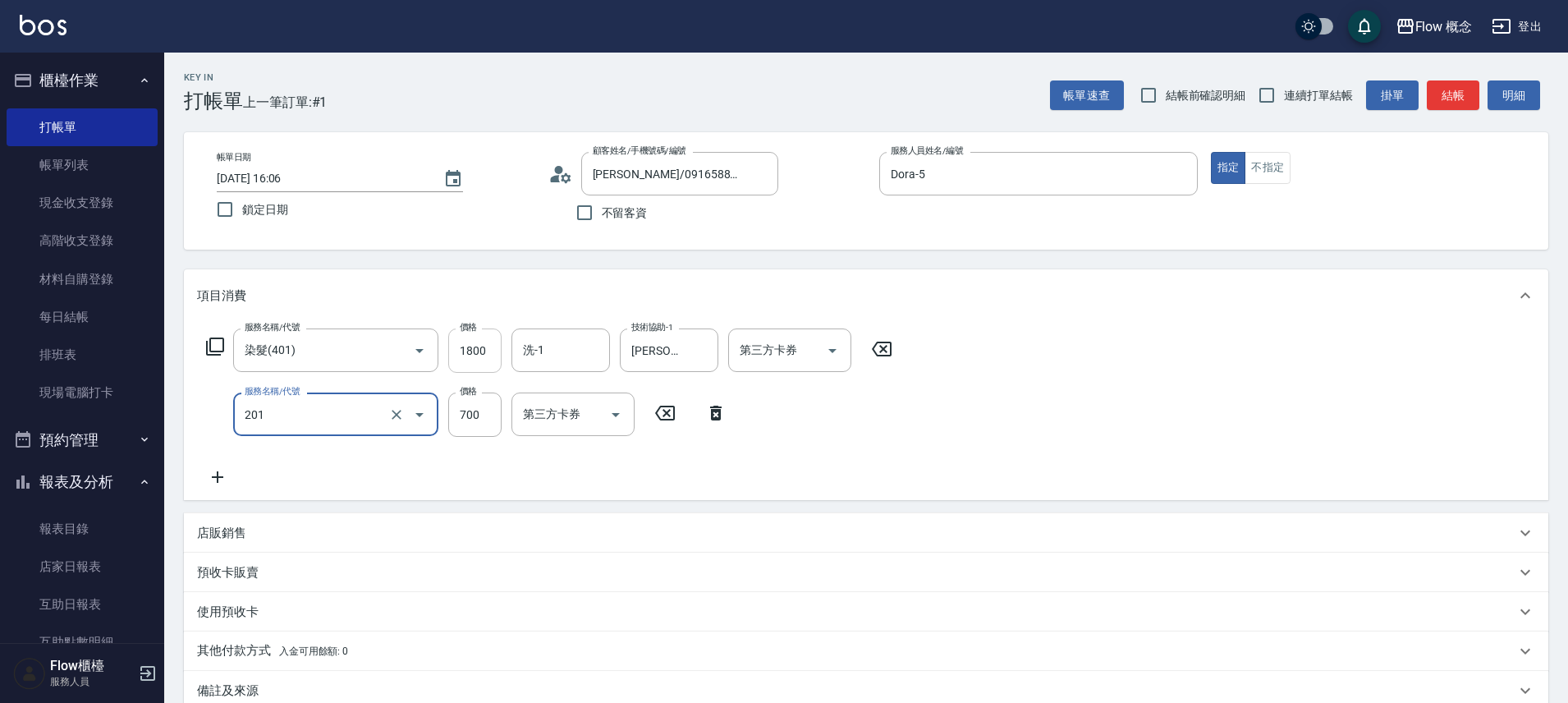
type input "剪髮(201)"
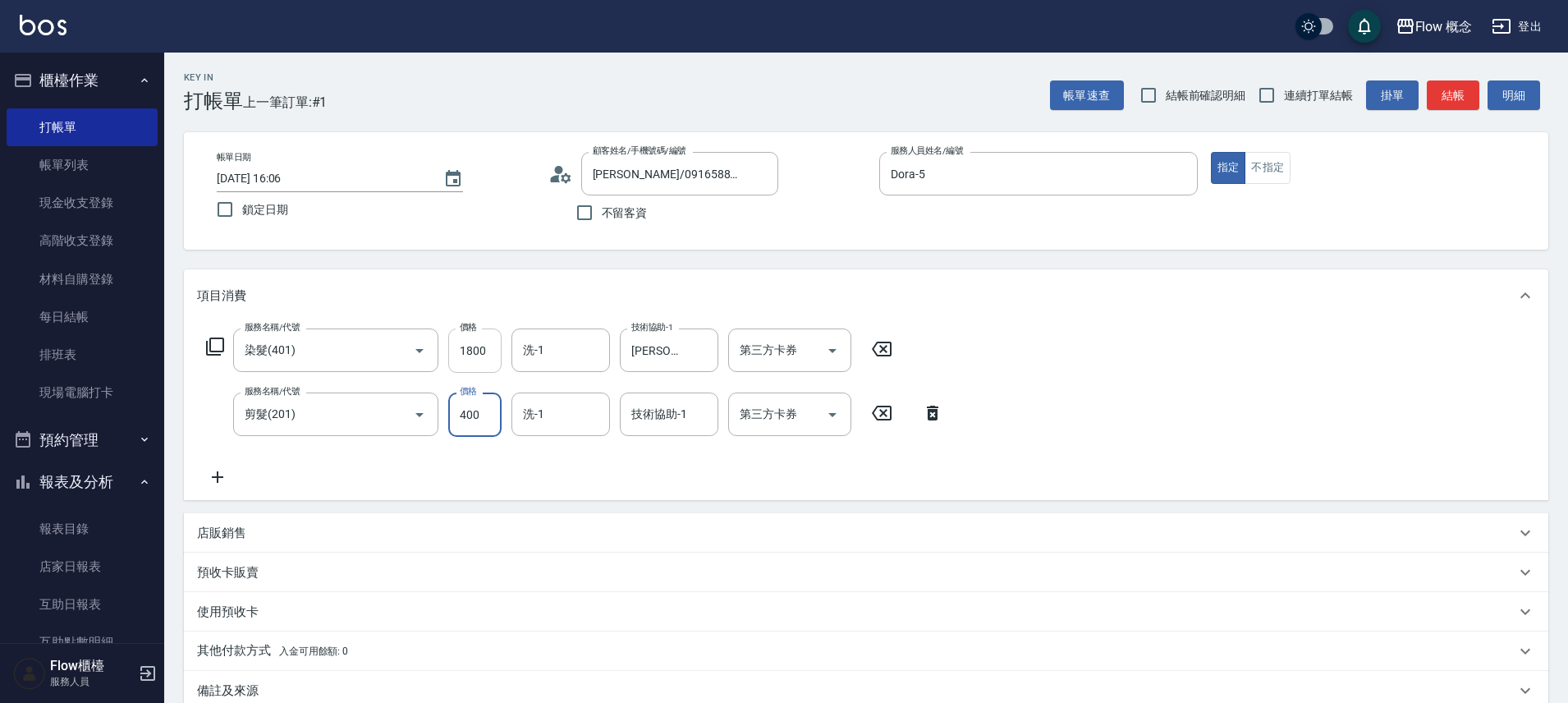
type input "400"
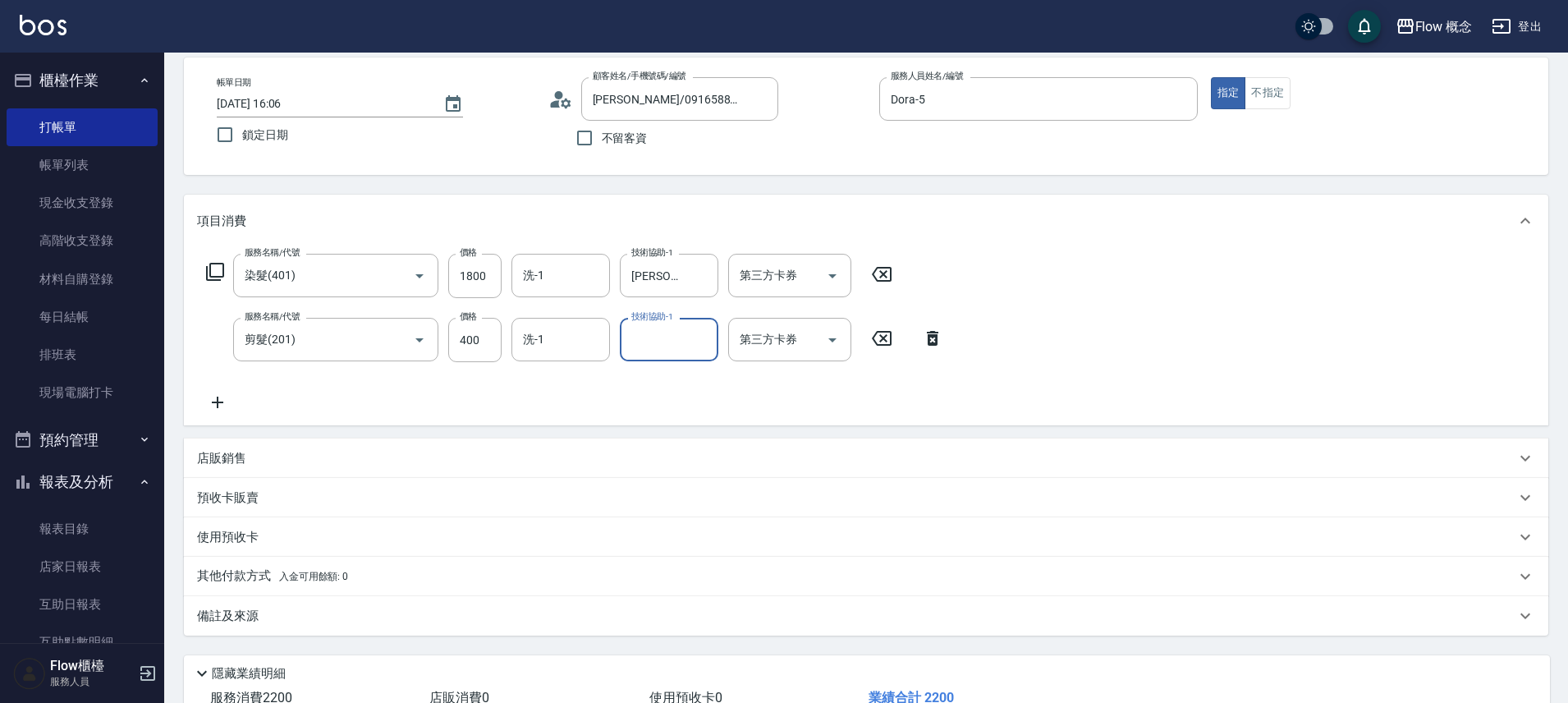
scroll to position [193, 0]
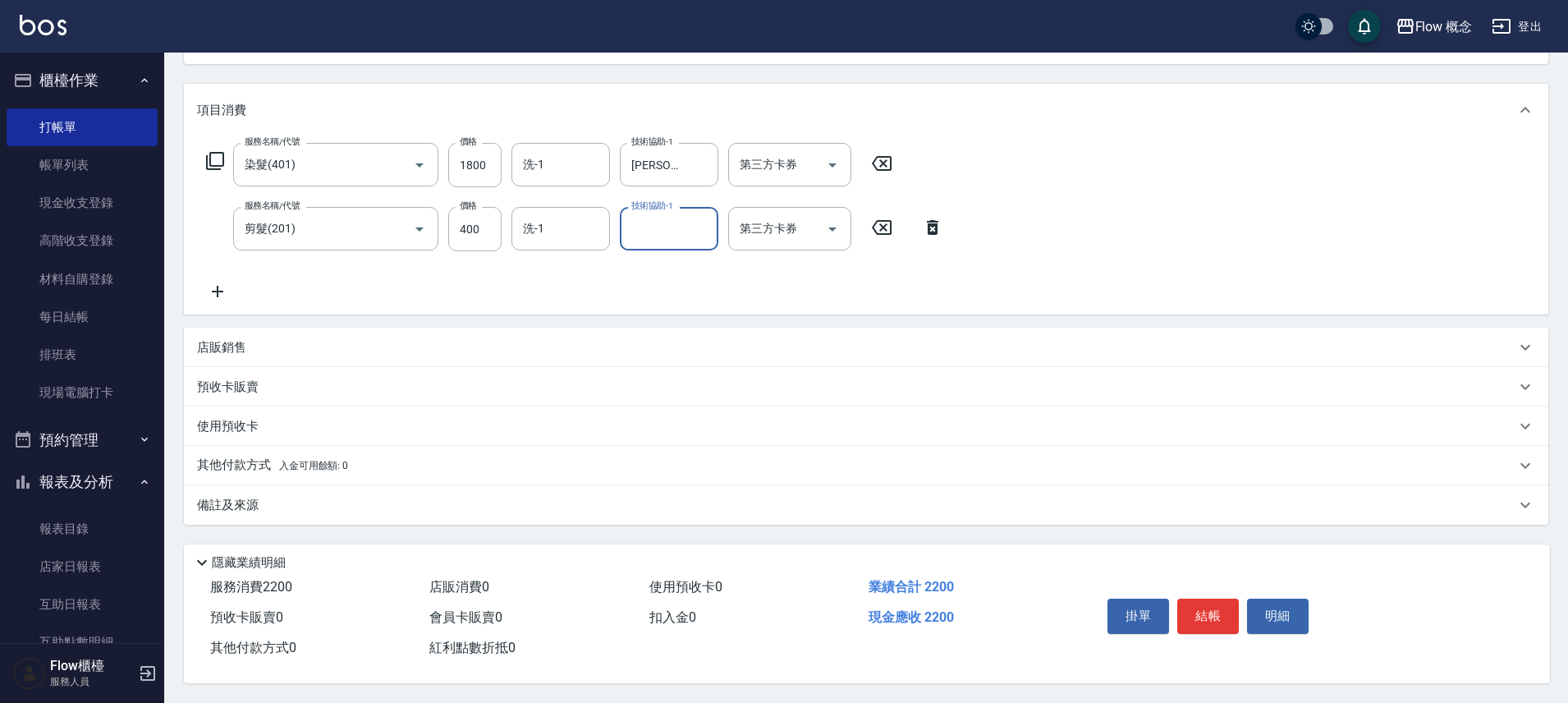
click at [391, 497] on div "備註及來源" at bounding box center [857, 505] width 1318 height 17
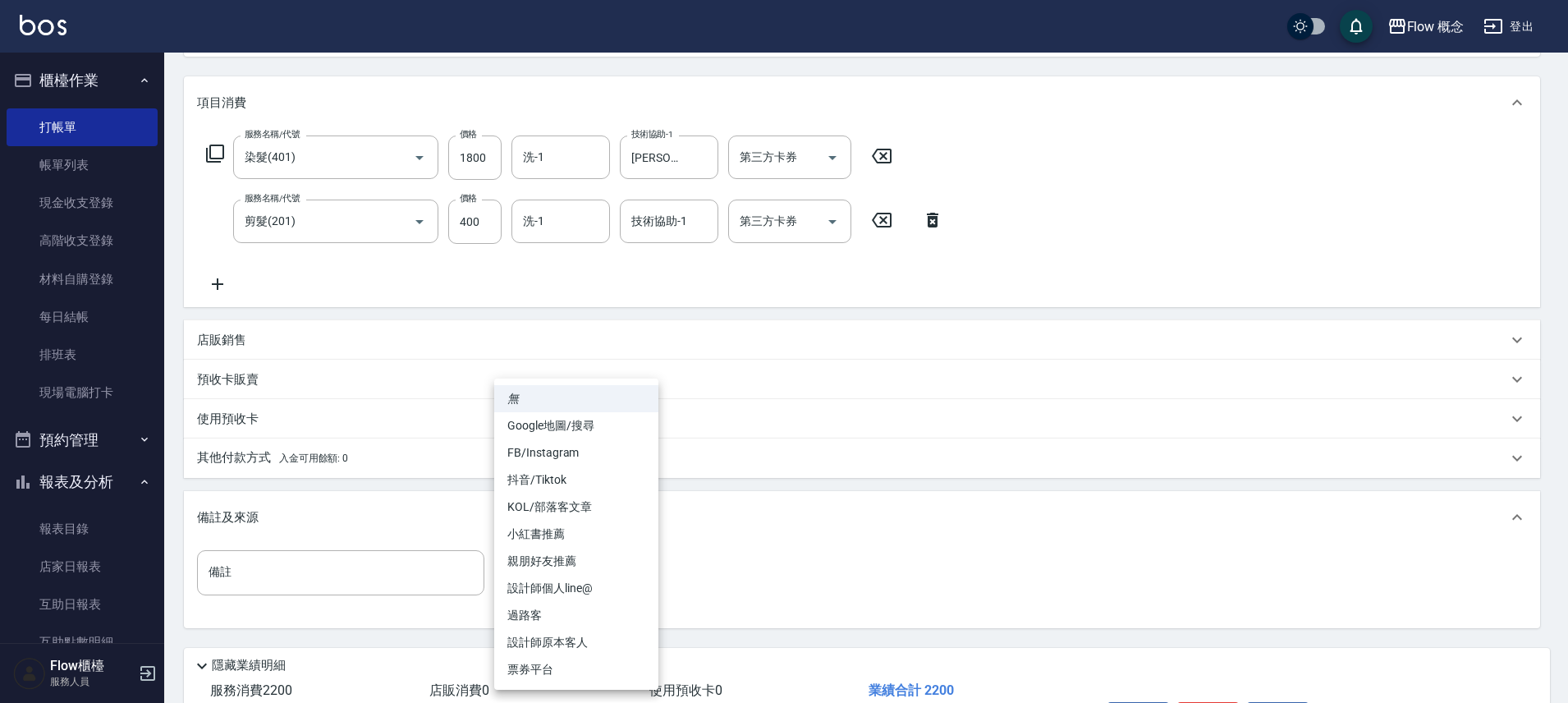
click at [623, 594] on body "Flow 概念 登出 櫃檯作業 打帳單 帳單列表 現金收支登錄 高階收支登錄 材料自購登錄 每日結帳 排班表 現場電腦打卡 預約管理 預約管理 單日預約紀錄 …" at bounding box center [784, 306] width 1568 height 999
click at [625, 633] on li "設計師原本客人" at bounding box center [576, 642] width 164 height 27
type input "設計師原本客人"
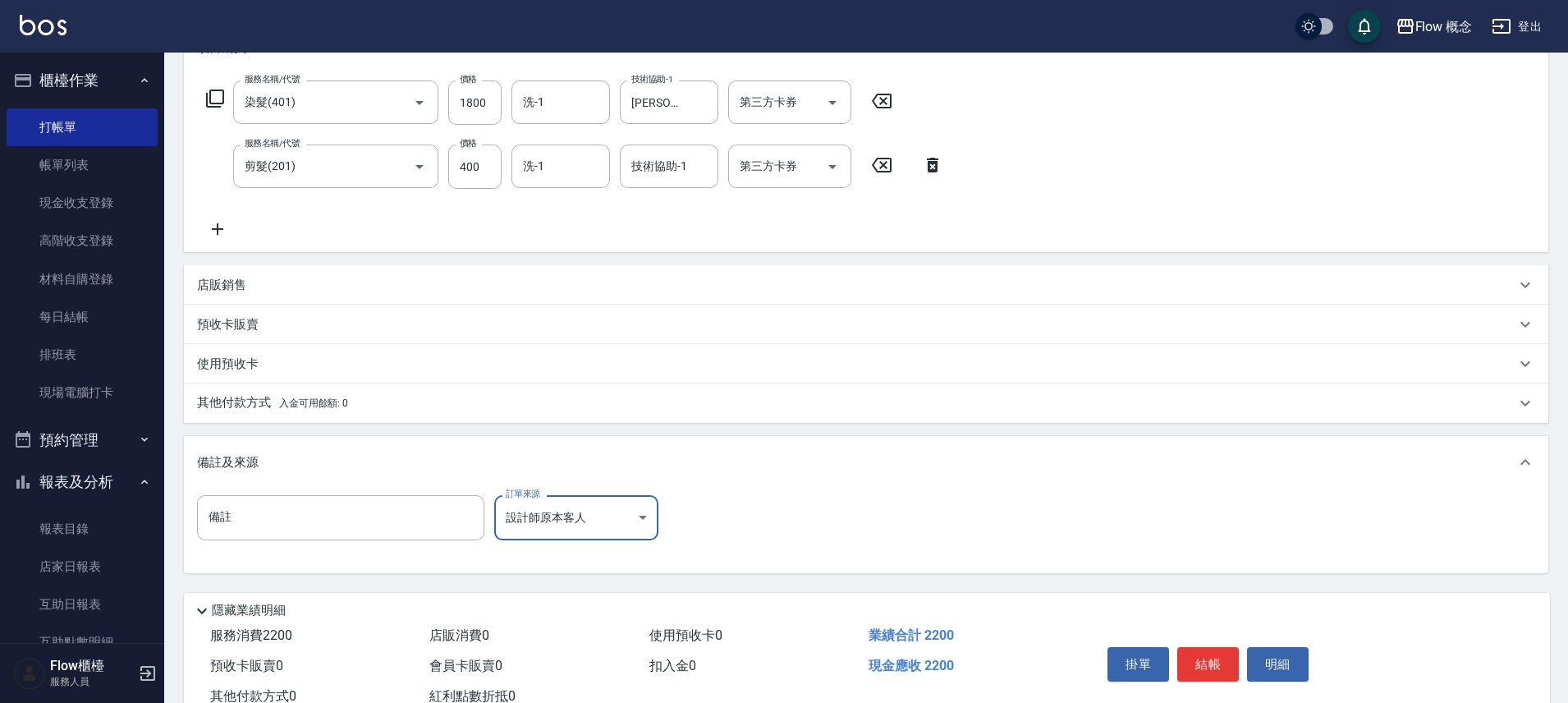
scroll to position [303, 0]
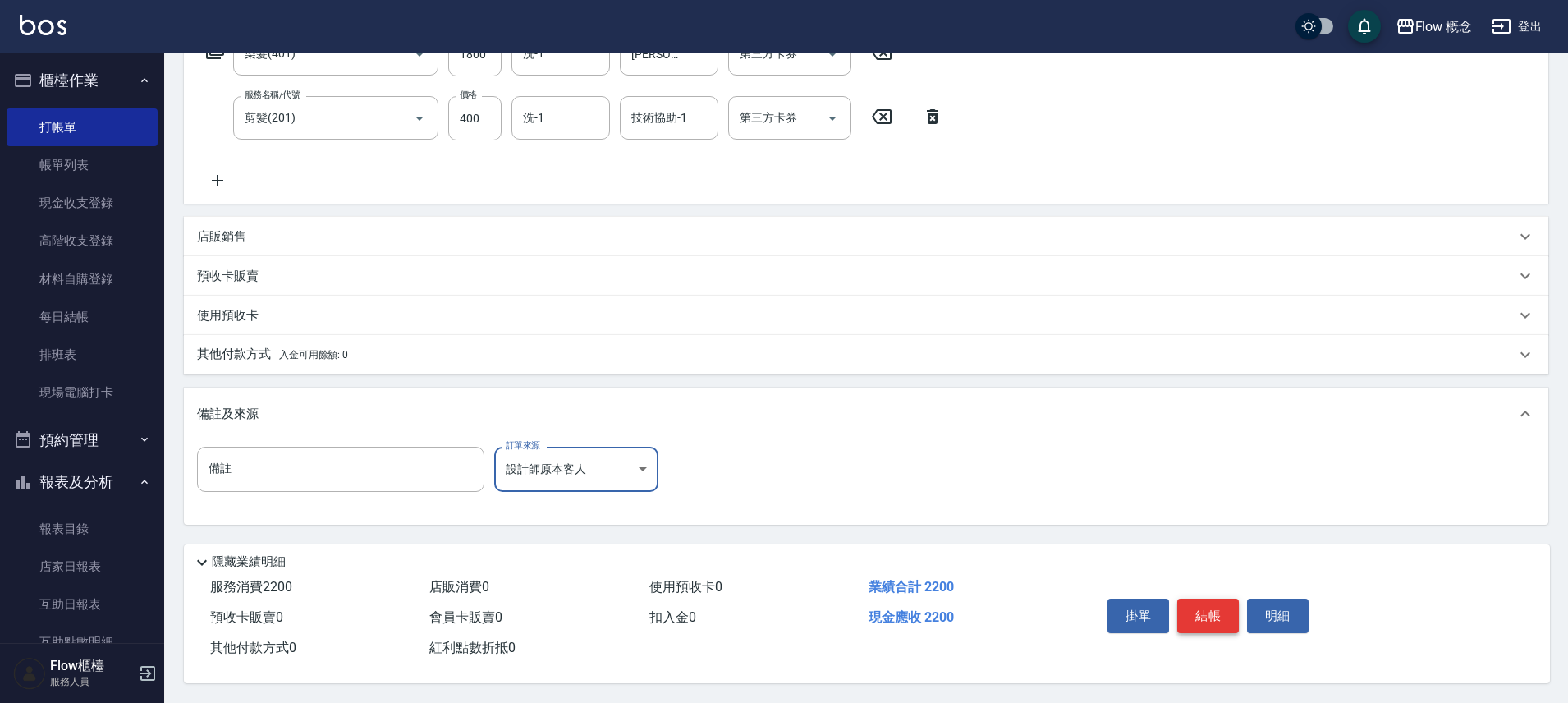
click at [1197, 609] on button "結帳" at bounding box center [1208, 616] width 61 height 35
